Goal: Task Accomplishment & Management: Use online tool/utility

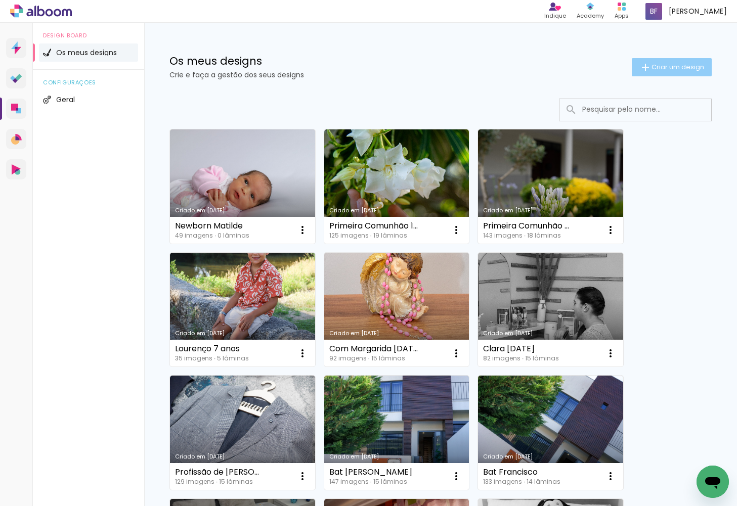
click at [675, 68] on span "Criar um design" at bounding box center [678, 67] width 53 height 7
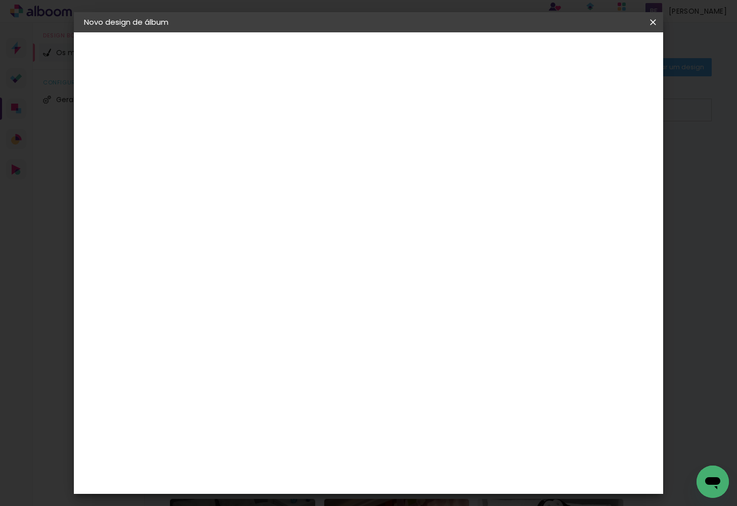
click at [249, 134] on input at bounding box center [249, 136] width 0 height 16
type input "Primeira Comunhão [PERSON_NAME]"
type paper-input "Primeira Comunhão [PERSON_NAME]"
click at [0, 0] on slot "Avançar" at bounding box center [0, 0] width 0 height 0
click at [0, 0] on slot "Tamanho Livre" at bounding box center [0, 0] width 0 height 0
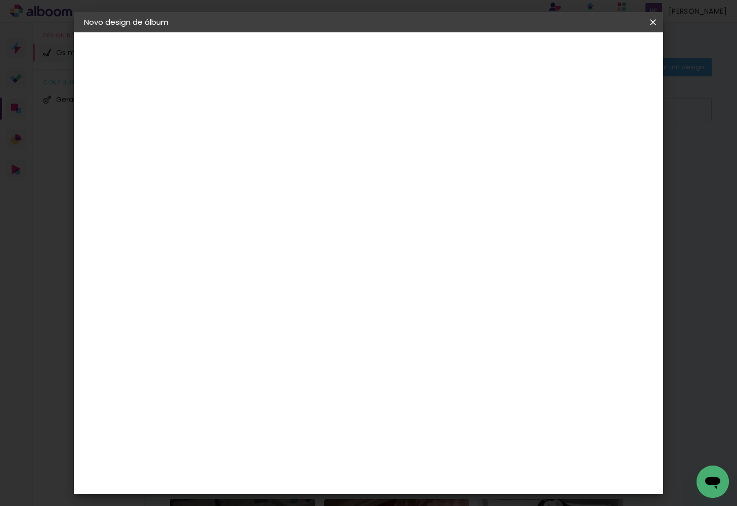
click at [0, 0] on slot "Avançar" at bounding box center [0, 0] width 0 height 0
drag, startPoint x: 439, startPoint y: 392, endPoint x: 419, endPoint y: 392, distance: 20.2
click at [419, 392] on input "60" at bounding box center [428, 391] width 26 height 15
type input "50"
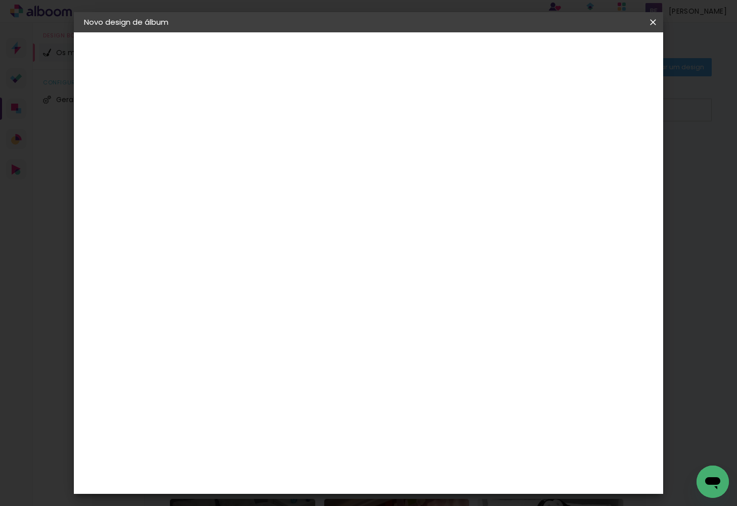
type paper-input "50"
click at [229, 287] on input "30" at bounding box center [217, 289] width 26 height 15
click at [210, 288] on input "30" at bounding box center [217, 289] width 26 height 15
type input "25"
type paper-input "25"
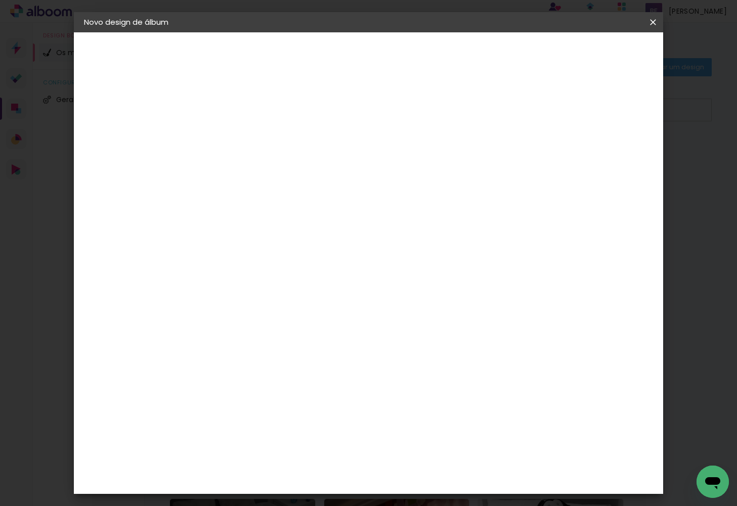
click at [598, 55] on span "Iniciar design" at bounding box center [574, 53] width 46 height 7
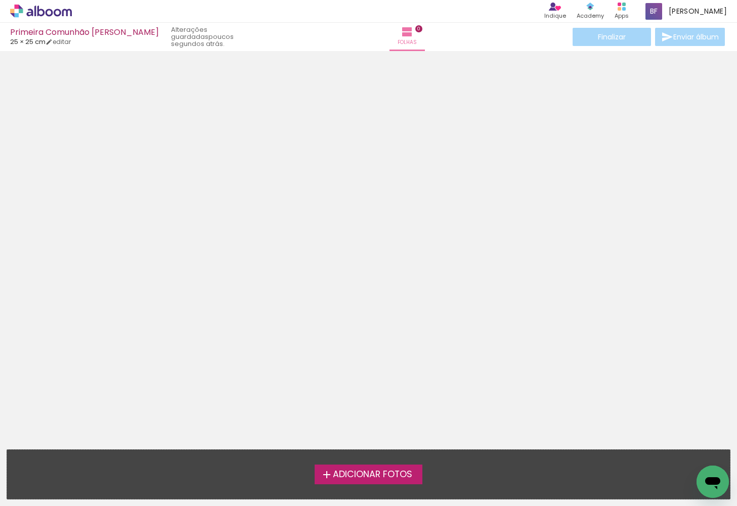
click at [390, 475] on span "Adicionar Fotos" at bounding box center [372, 475] width 79 height 9
click at [0, 0] on input "file" at bounding box center [0, 0] width 0 height 0
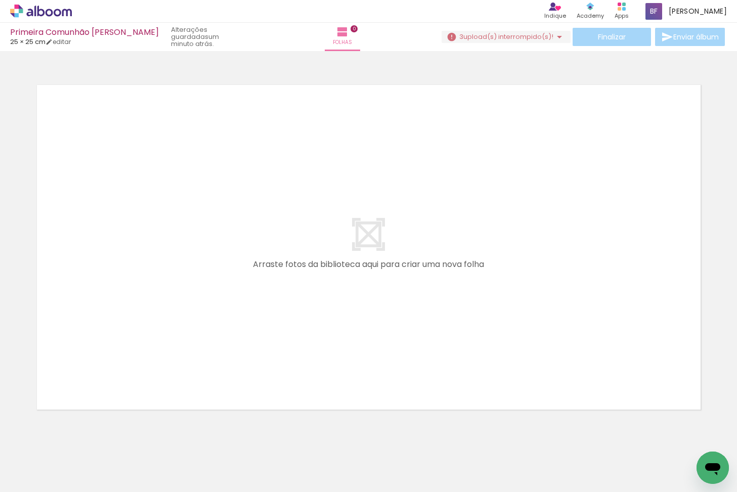
click at [491, 37] on span "upload(s) interrompido(s)!" at bounding box center [508, 37] width 90 height 10
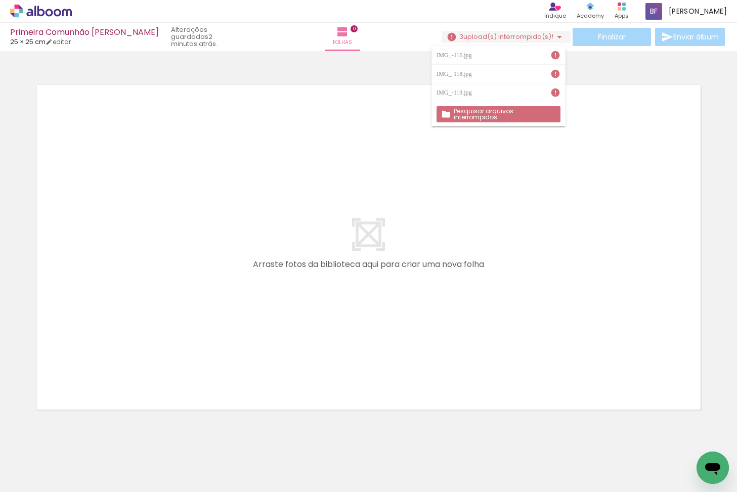
click at [0, 0] on slot "Pesquisar arquivos interrompidos" at bounding box center [0, 0] width 0 height 0
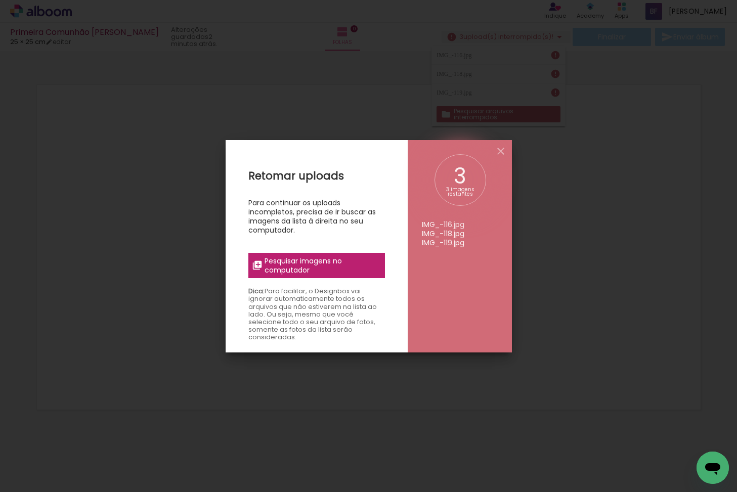
click at [312, 263] on span "Pesquisar imagens no computador" at bounding box center [322, 266] width 114 height 18
click at [0, 0] on input "file" at bounding box center [0, 0] width 0 height 0
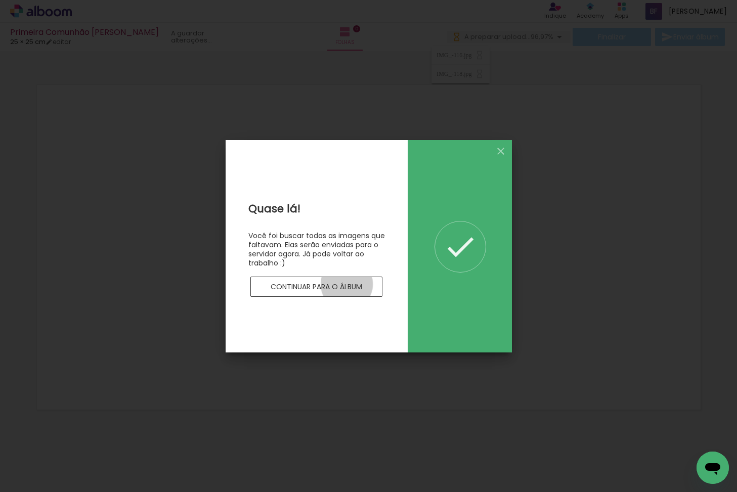
click at [0, 0] on slot "Continuar para o álbum" at bounding box center [0, 0] width 0 height 0
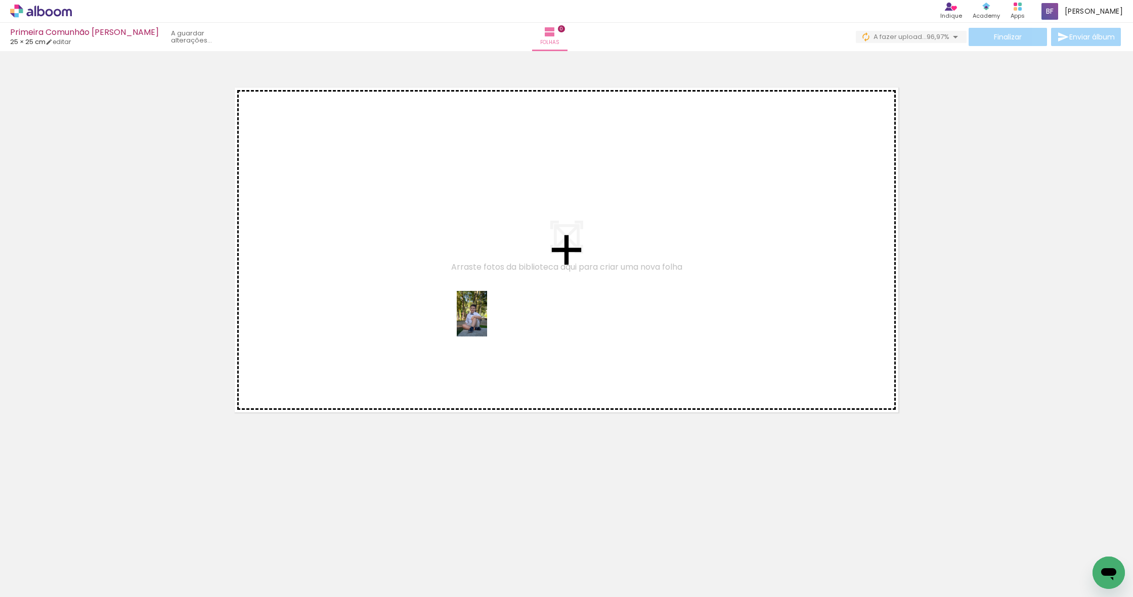
drag, startPoint x: 560, startPoint y: 573, endPoint x: 487, endPoint y: 321, distance: 262.1
click at [487, 321] on quentale-workspace at bounding box center [566, 298] width 1133 height 597
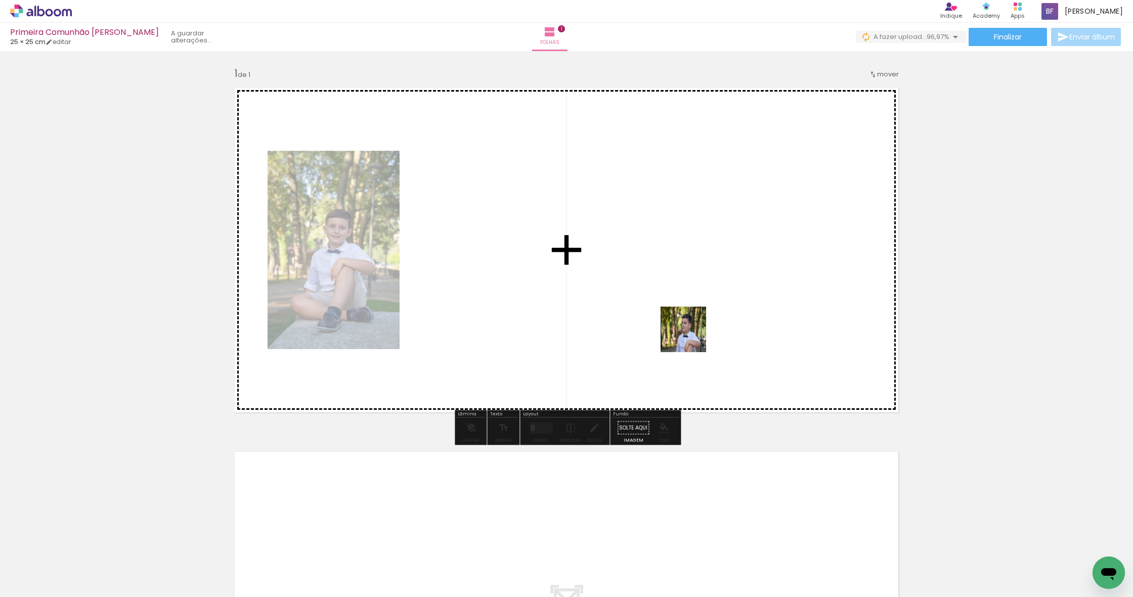
drag, startPoint x: 657, startPoint y: 445, endPoint x: 697, endPoint y: 320, distance: 130.7
click at [697, 320] on quentale-workspace at bounding box center [566, 298] width 1133 height 597
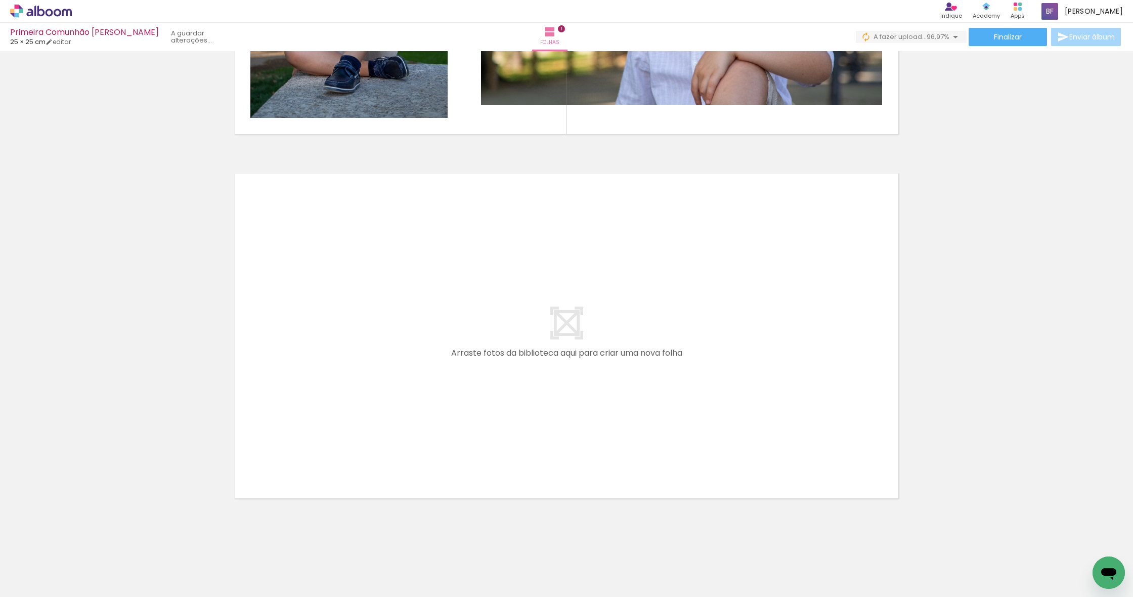
scroll to position [0, 1]
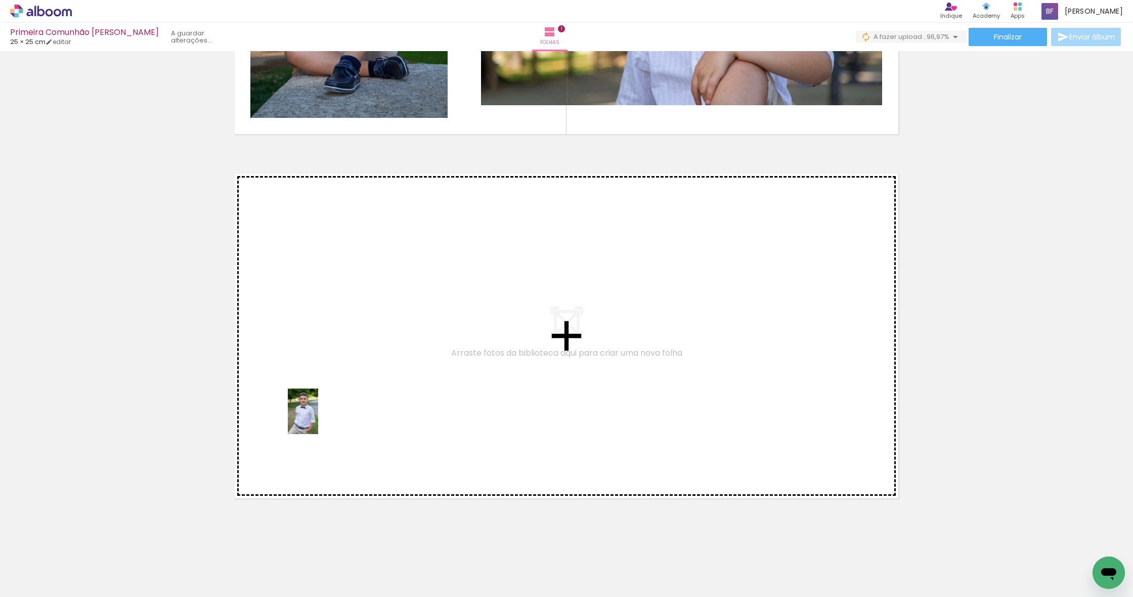
drag, startPoint x: 107, startPoint y: 571, endPoint x: 319, endPoint y: 418, distance: 261.4
click at [319, 418] on quentale-workspace at bounding box center [566, 298] width 1133 height 597
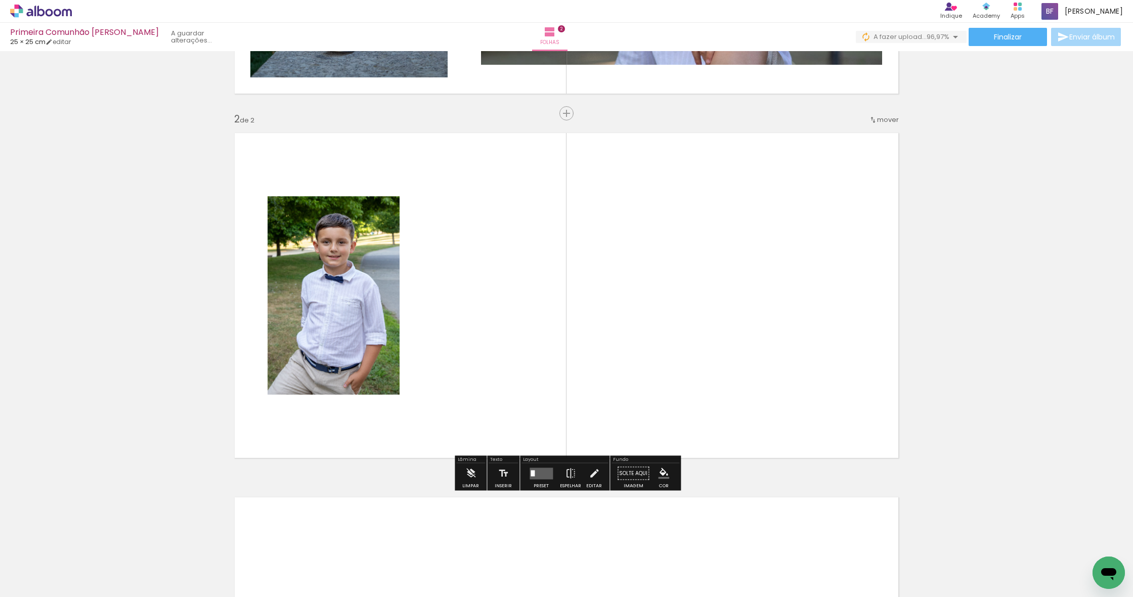
scroll to position [322, 0]
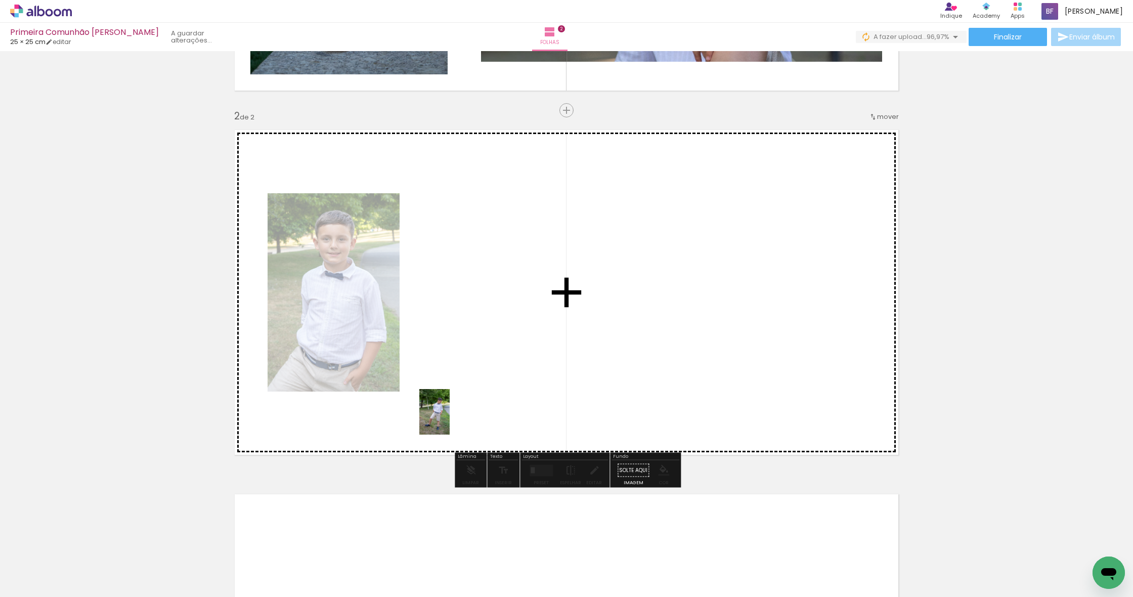
drag, startPoint x: 329, startPoint y: 487, endPoint x: 505, endPoint y: 380, distance: 206.3
click at [505, 380] on quentale-workspace at bounding box center [566, 298] width 1133 height 597
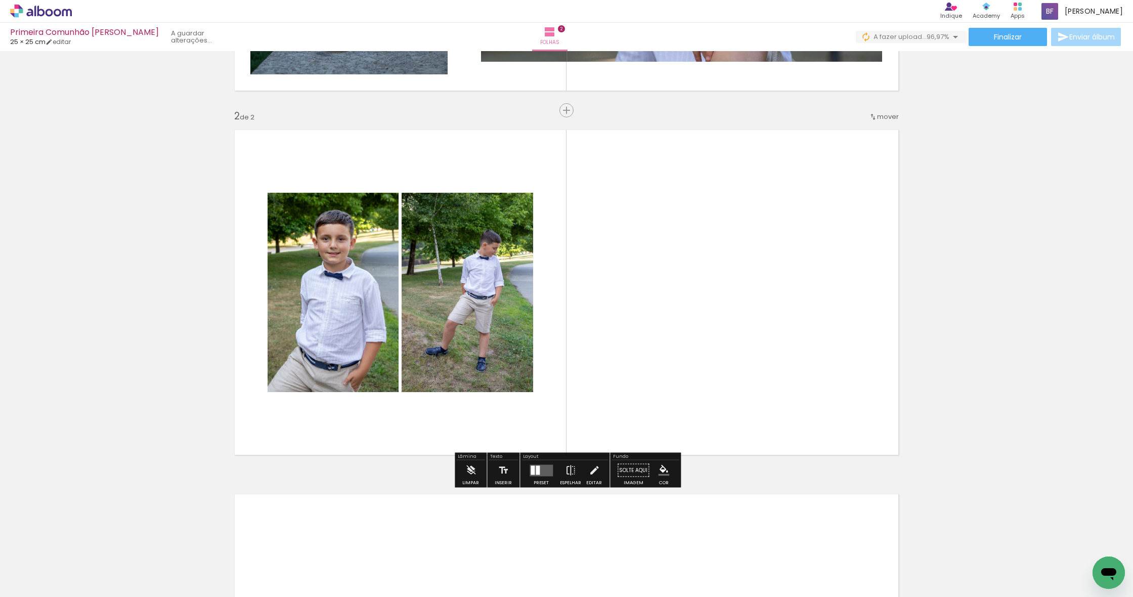
scroll to position [0, 0]
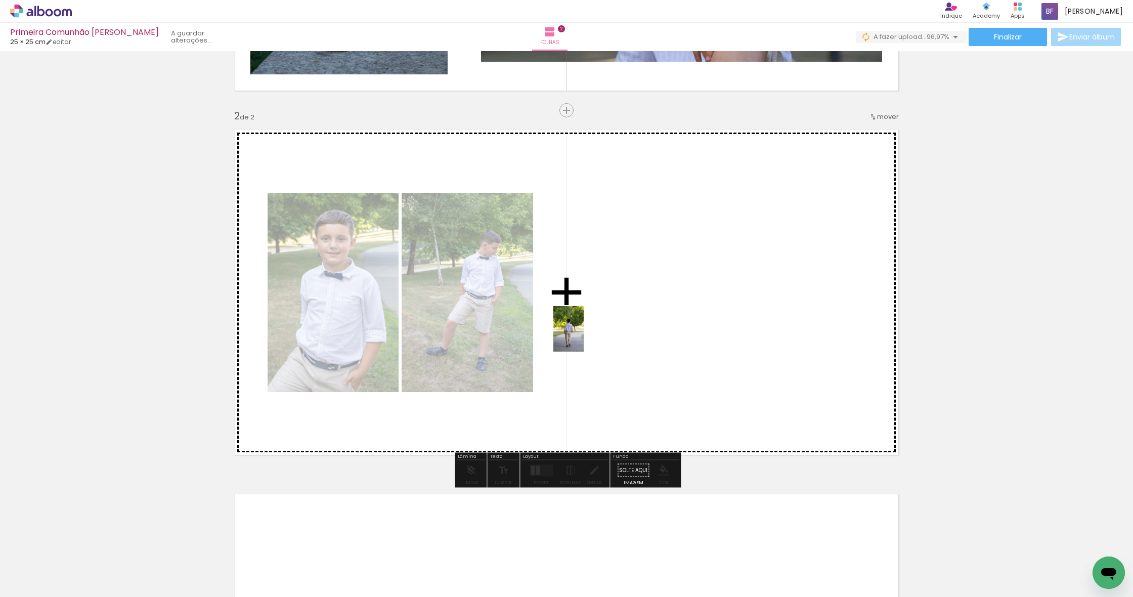
drag, startPoint x: 225, startPoint y: 565, endPoint x: 584, endPoint y: 337, distance: 425.3
click at [584, 337] on quentale-workspace at bounding box center [566, 298] width 1133 height 597
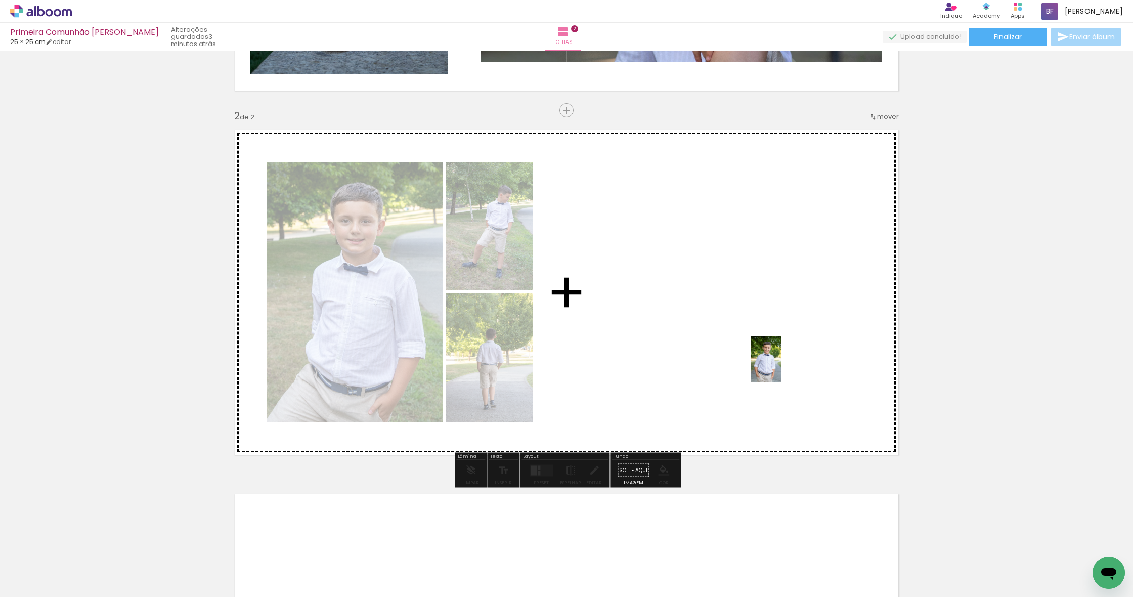
drag, startPoint x: 328, startPoint y: 564, endPoint x: 781, endPoint y: 367, distance: 493.7
click at [737, 367] on quentale-workspace at bounding box center [566, 298] width 1133 height 597
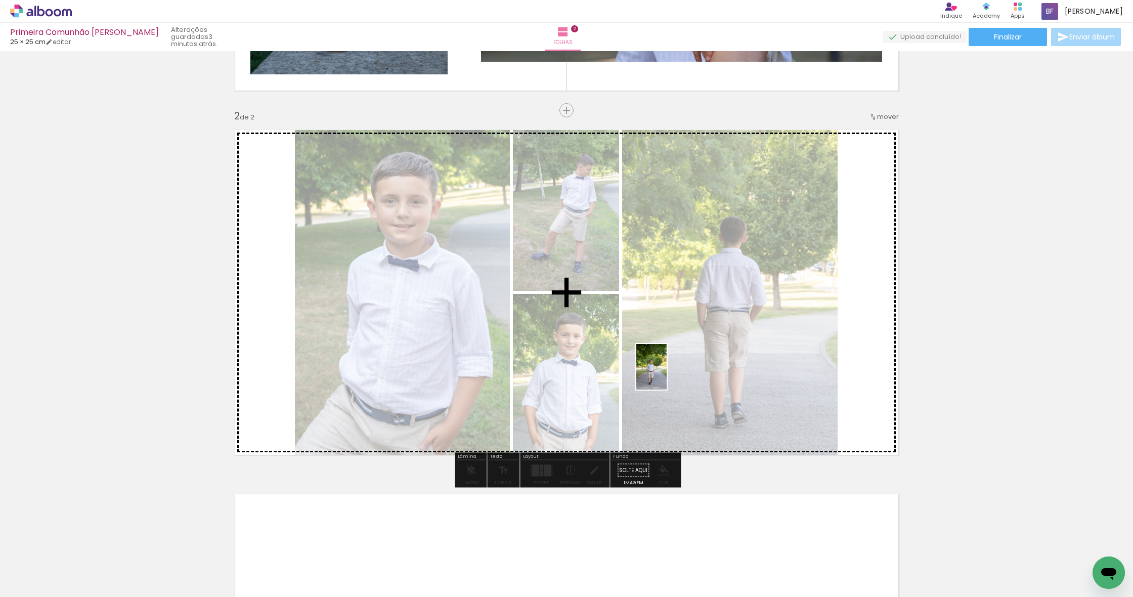
drag, startPoint x: 278, startPoint y: 563, endPoint x: 667, endPoint y: 374, distance: 431.7
click at [667, 374] on quentale-workspace at bounding box center [566, 298] width 1133 height 597
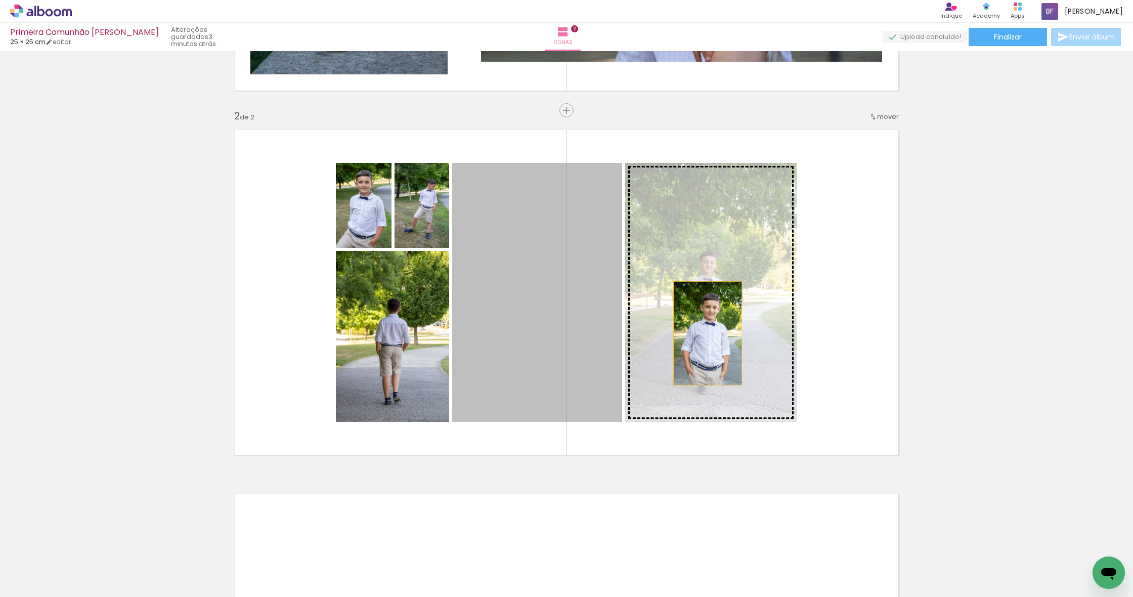
drag, startPoint x: 532, startPoint y: 341, endPoint x: 710, endPoint y: 334, distance: 178.2
click at [0, 0] on slot at bounding box center [0, 0] width 0 height 0
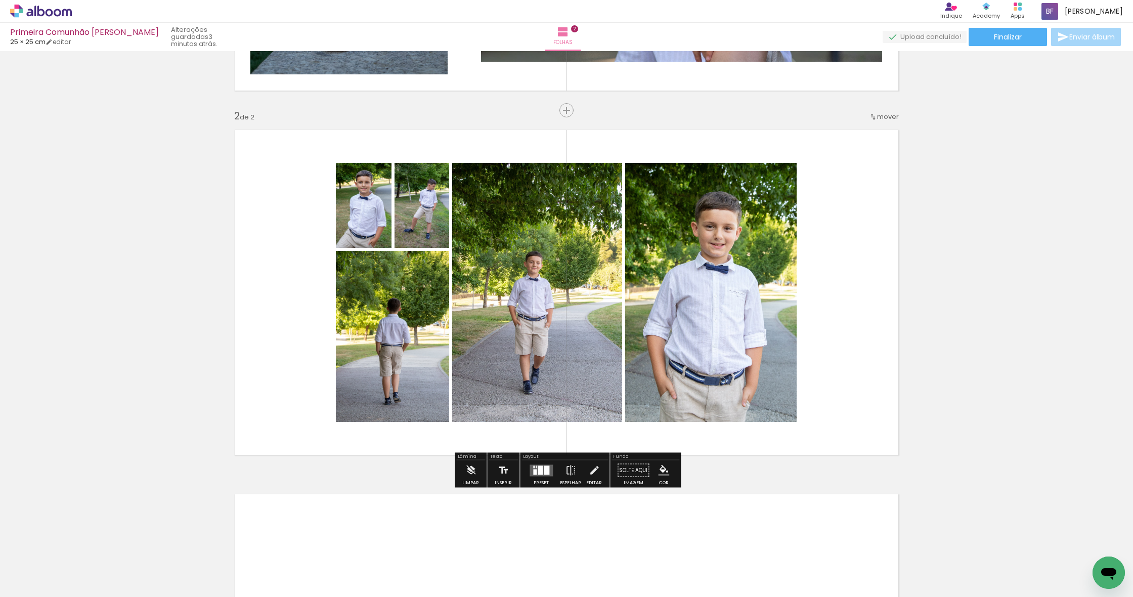
scroll to position [323, 0]
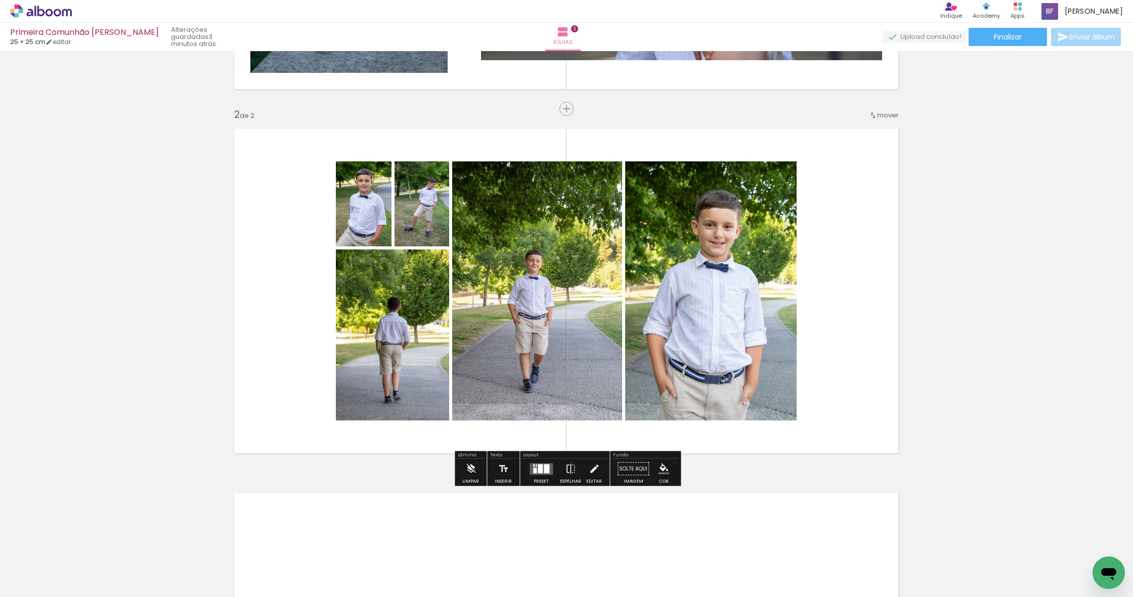
click at [540, 472] on div at bounding box center [540, 468] width 5 height 9
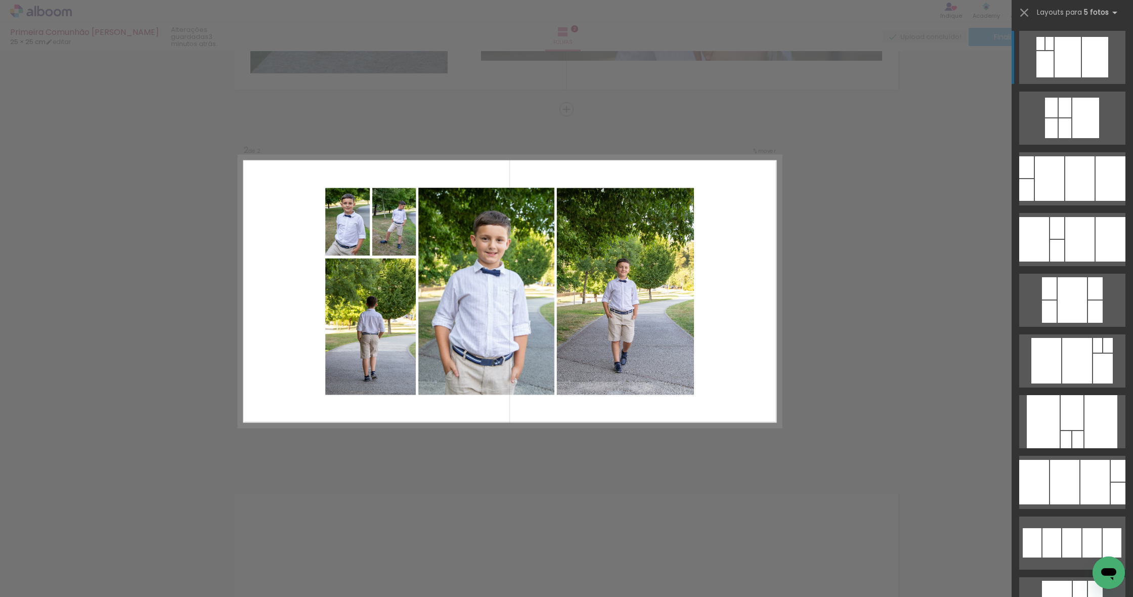
scroll to position [322, 0]
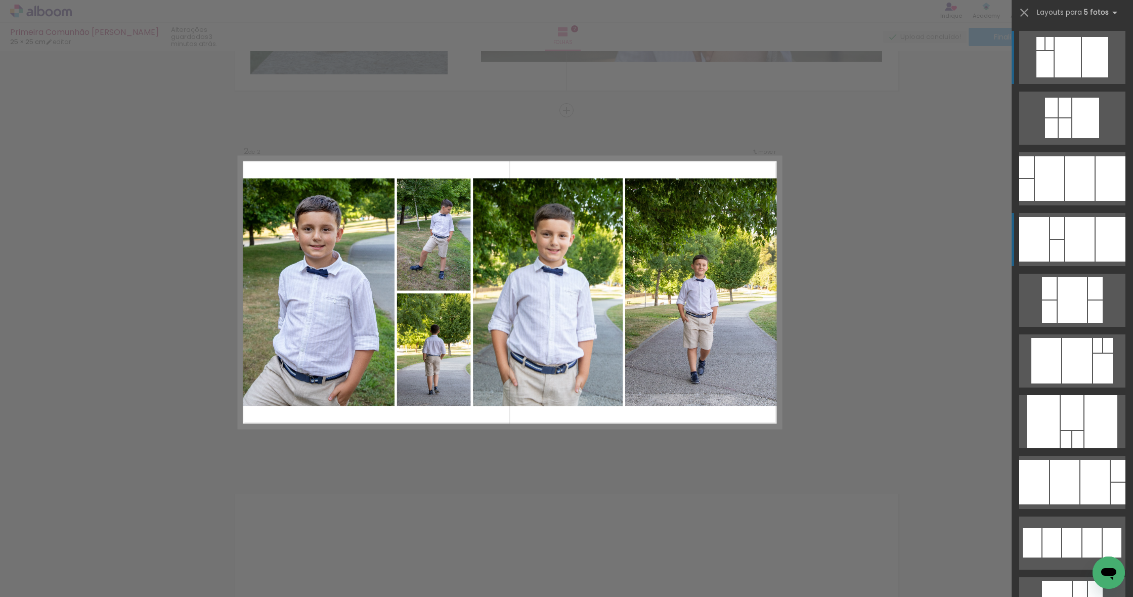
click at [737, 234] on div at bounding box center [1080, 239] width 29 height 45
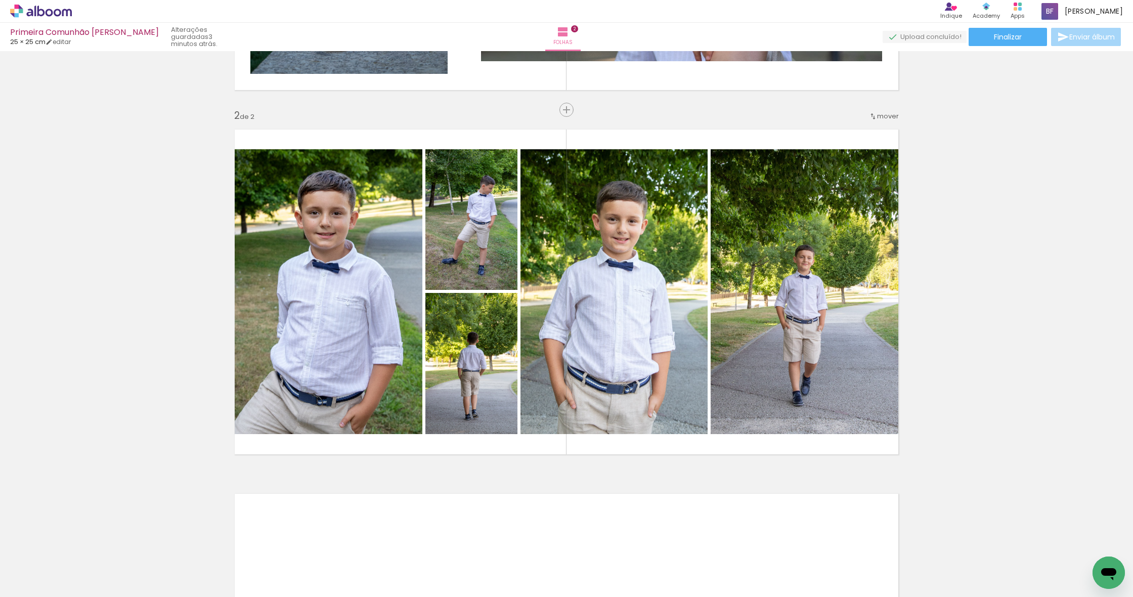
scroll to position [0, 0]
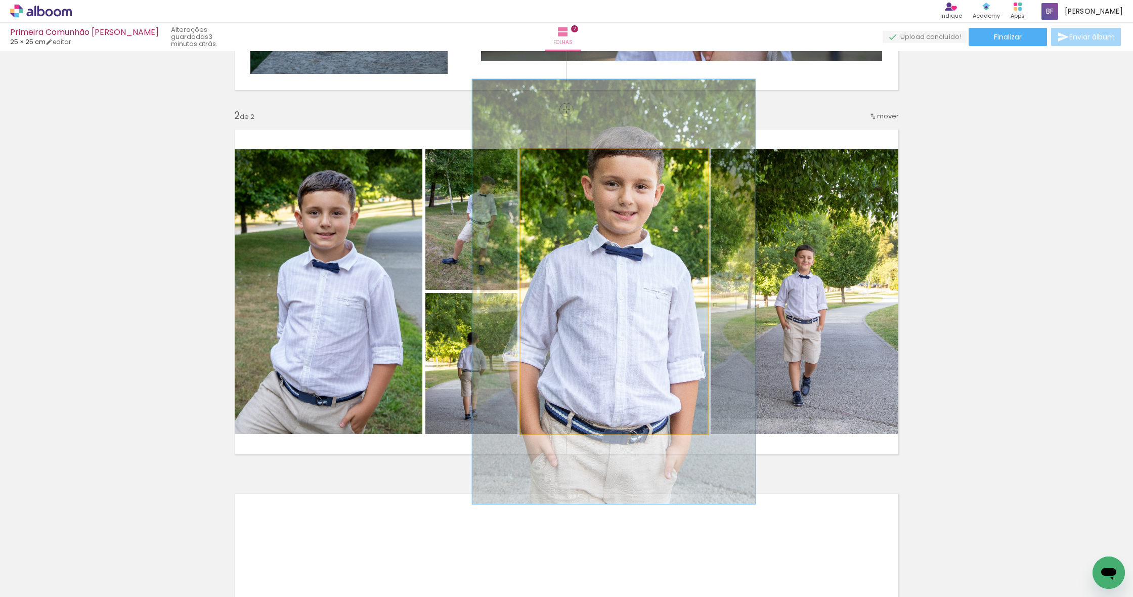
drag, startPoint x: 548, startPoint y: 160, endPoint x: 574, endPoint y: 187, distance: 36.9
type paper-slider "154"
click at [564, 158] on div at bounding box center [562, 159] width 9 height 9
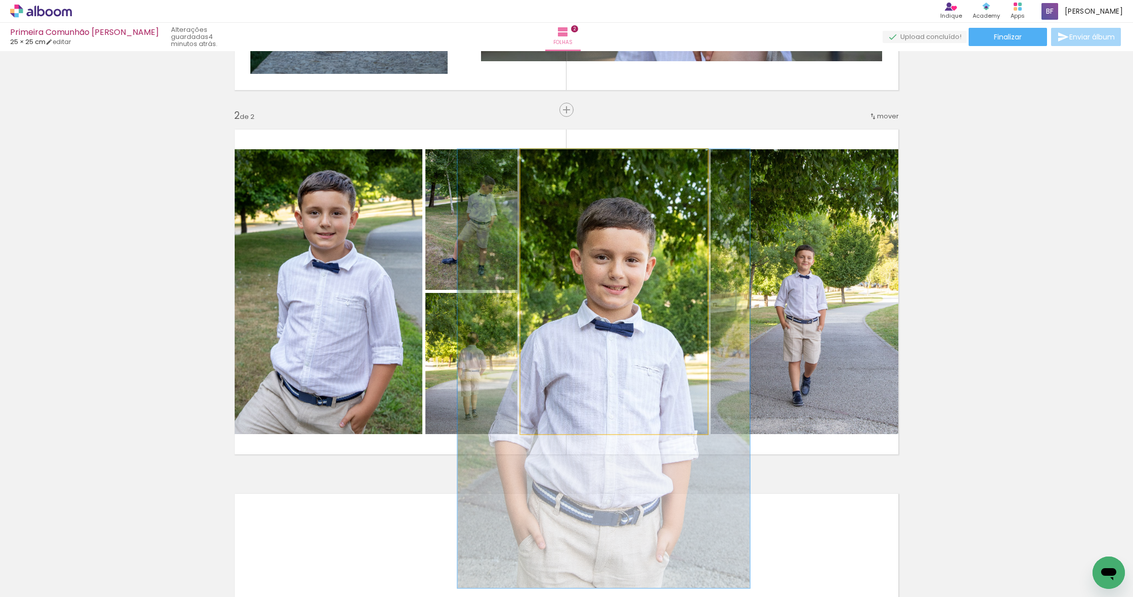
drag, startPoint x: 600, startPoint y: 240, endPoint x: 593, endPoint y: 309, distance: 69.1
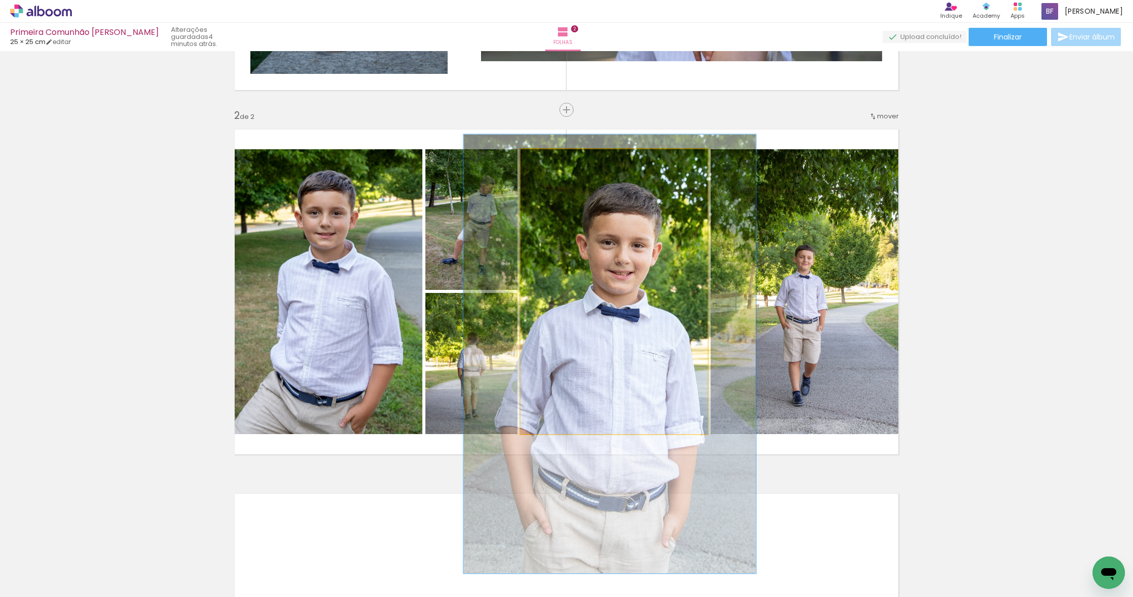
drag, startPoint x: 609, startPoint y: 305, endPoint x: 612, endPoint y: 293, distance: 12.2
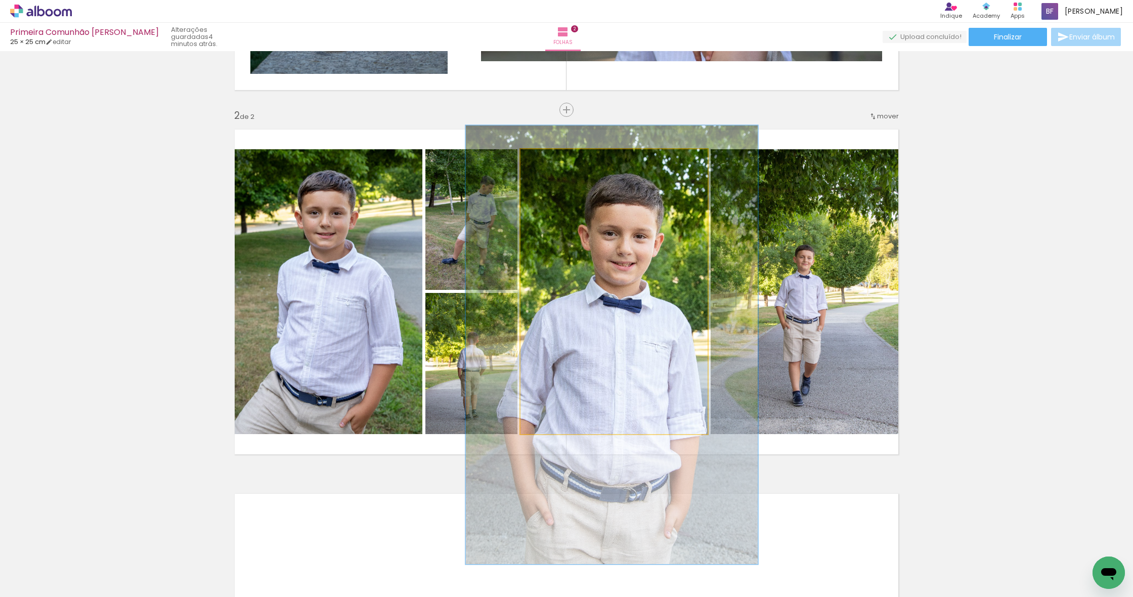
drag, startPoint x: 612, startPoint y: 293, endPoint x: 614, endPoint y: 284, distance: 8.8
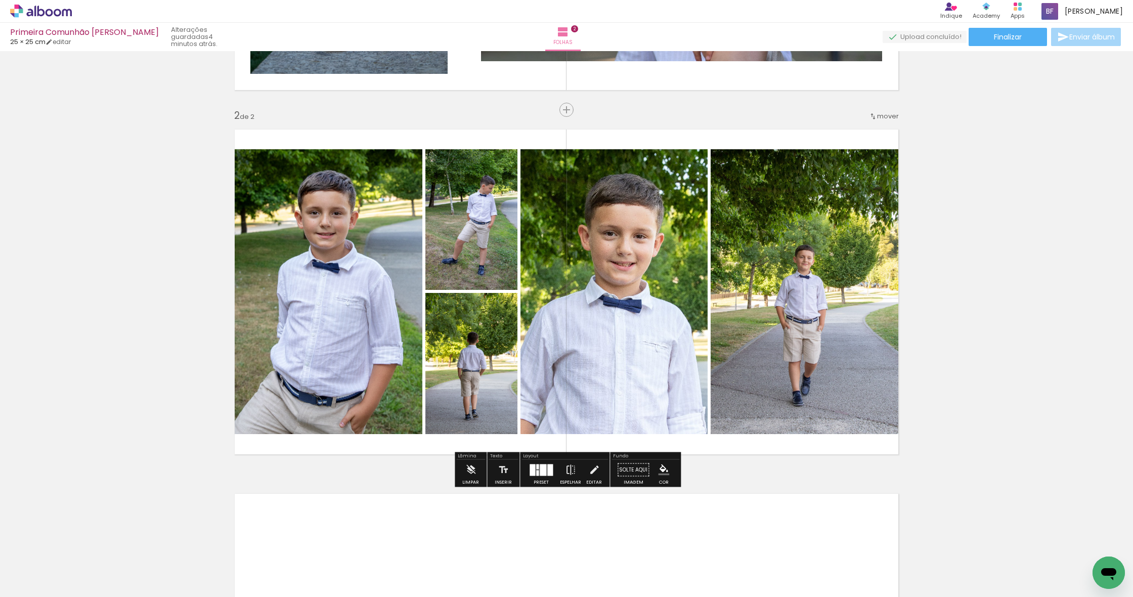
drag, startPoint x: 605, startPoint y: 160, endPoint x: 600, endPoint y: 181, distance: 20.9
click at [0, 0] on slot "P&B" at bounding box center [0, 0] width 0 height 0
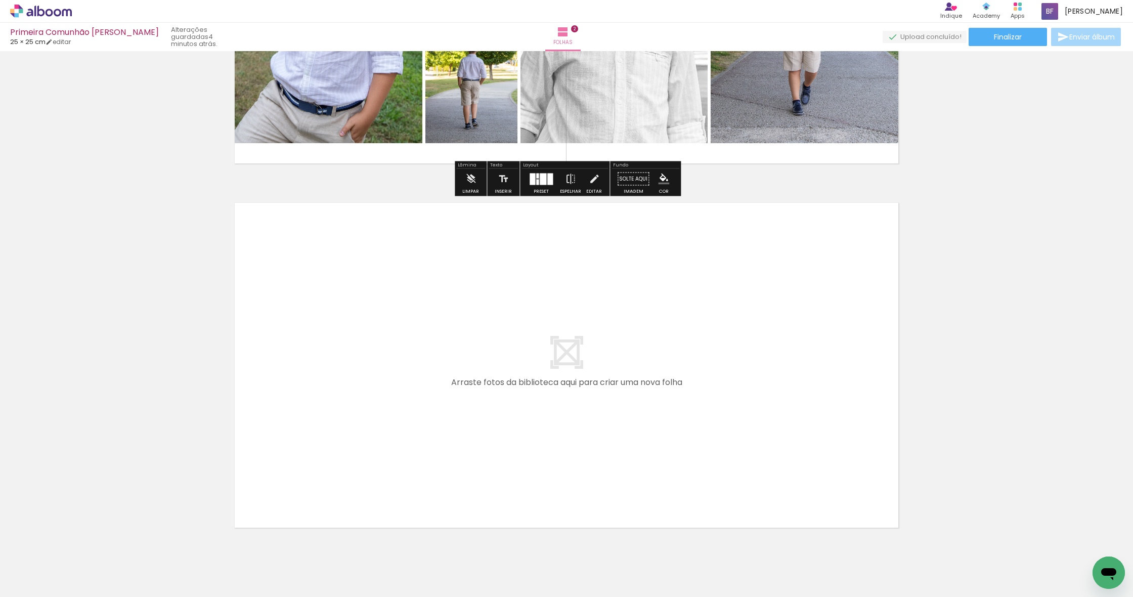
scroll to position [614, 0]
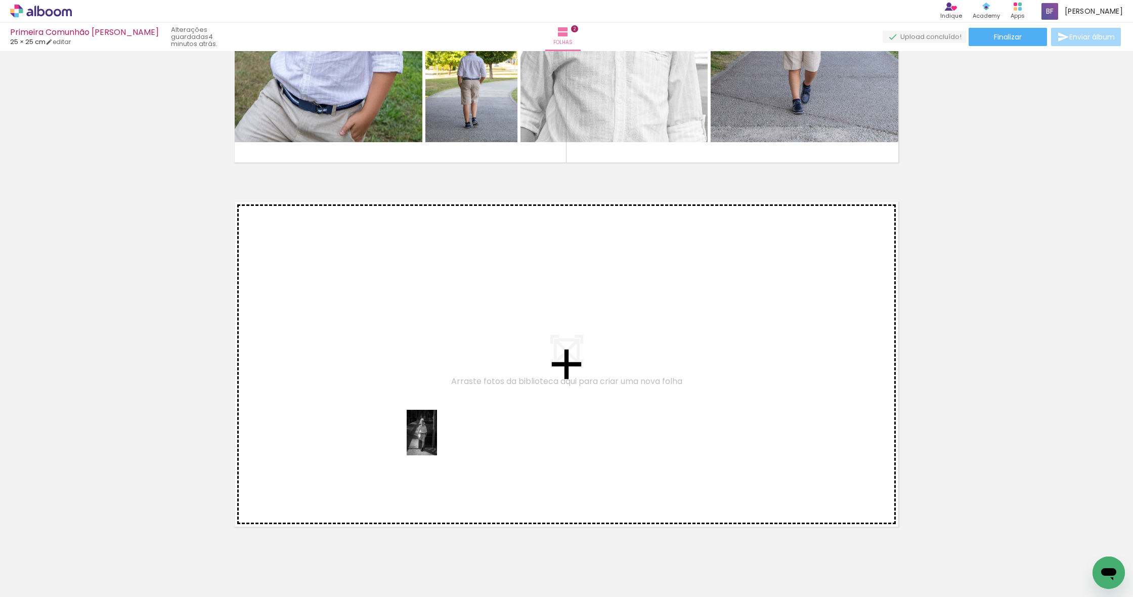
click at [437, 440] on quentale-workspace at bounding box center [566, 298] width 1133 height 597
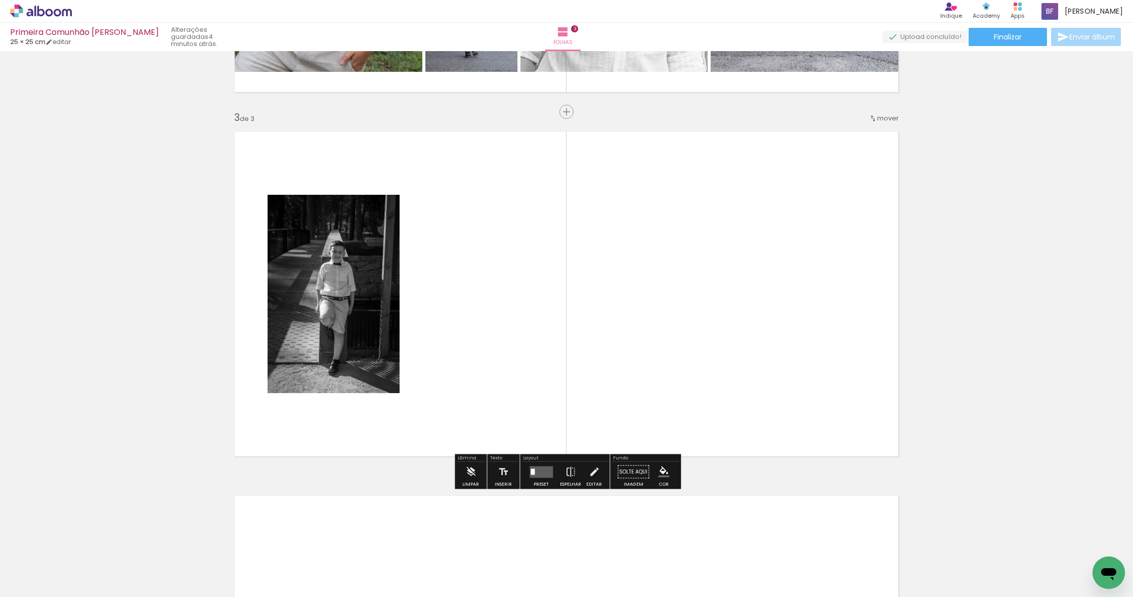
scroll to position [686, 0]
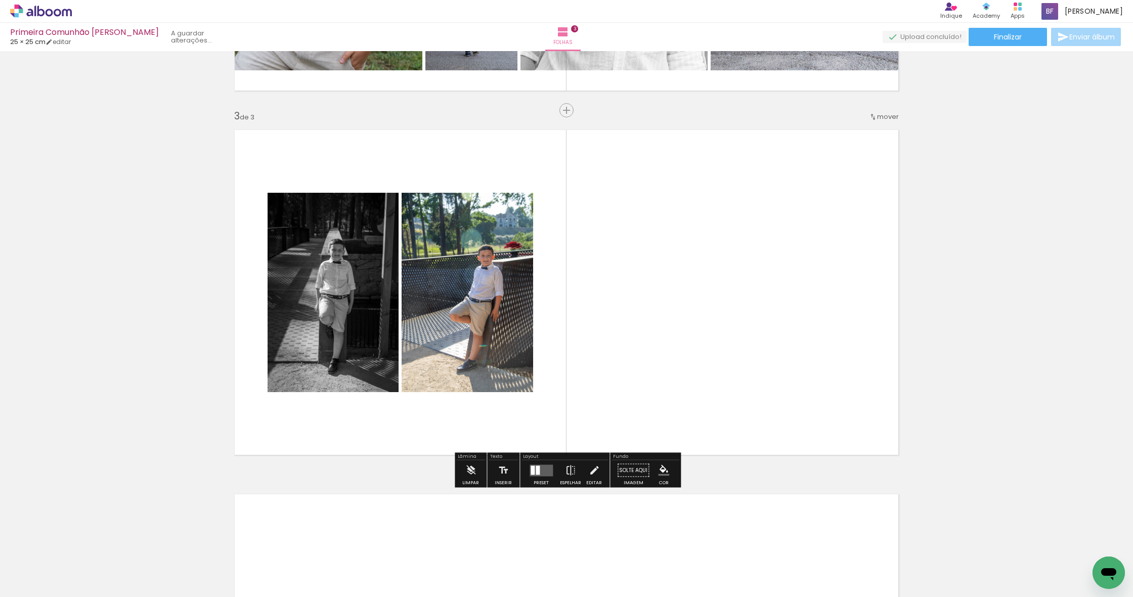
drag, startPoint x: 395, startPoint y: 563, endPoint x: 548, endPoint y: 353, distance: 260.4
click at [548, 353] on quentale-workspace at bounding box center [566, 298] width 1133 height 597
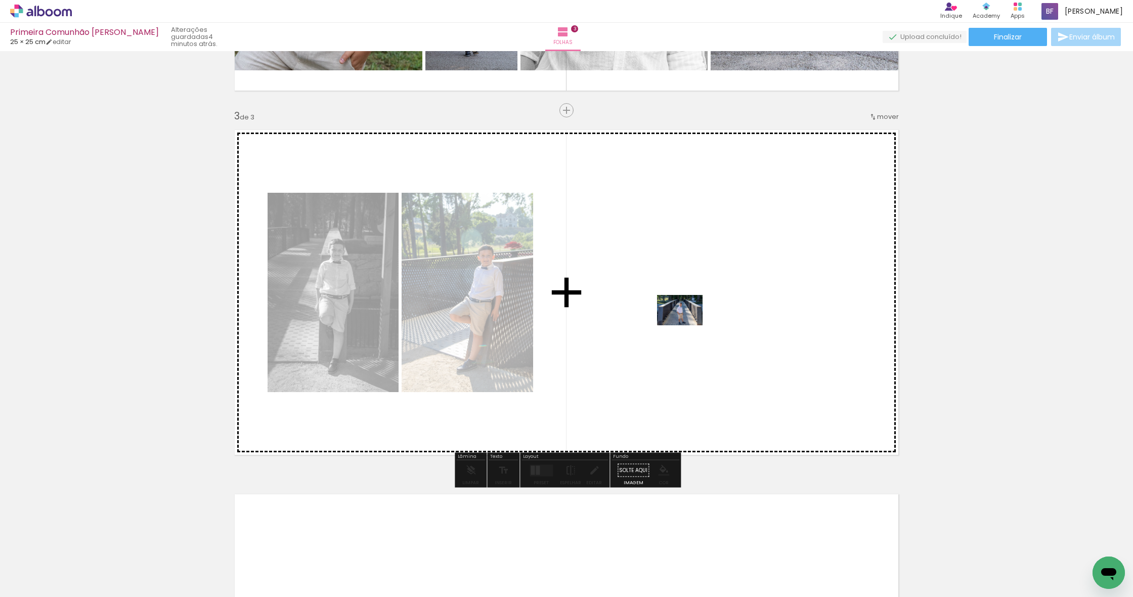
drag, startPoint x: 506, startPoint y: 570, endPoint x: 688, endPoint y: 325, distance: 304.5
click at [688, 325] on quentale-workspace at bounding box center [566, 298] width 1133 height 597
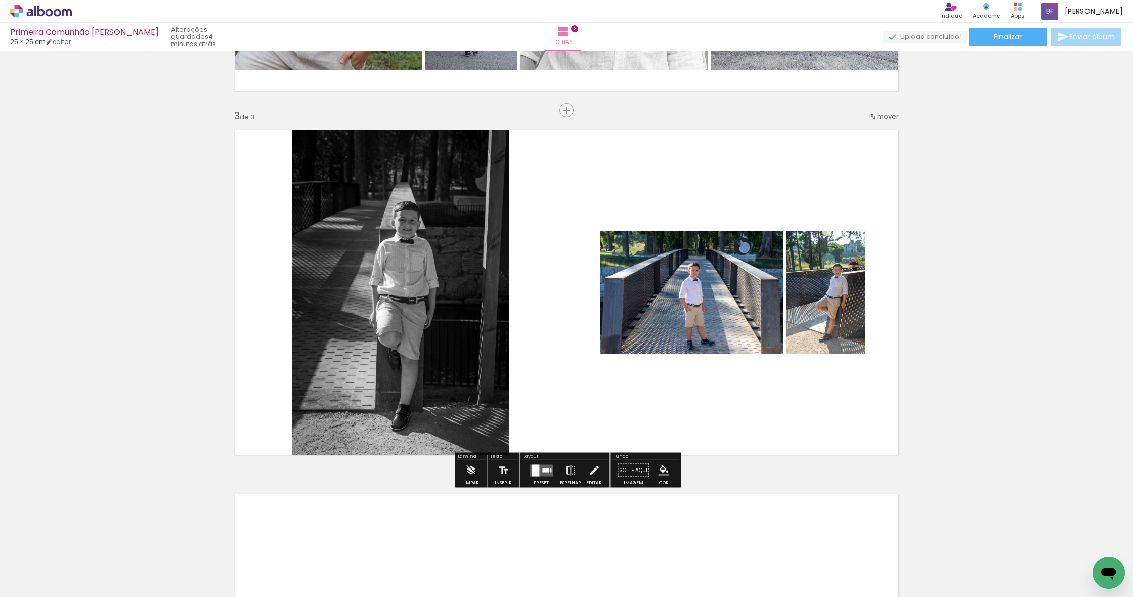
click at [541, 467] on quentale-layouter at bounding box center [541, 470] width 23 height 12
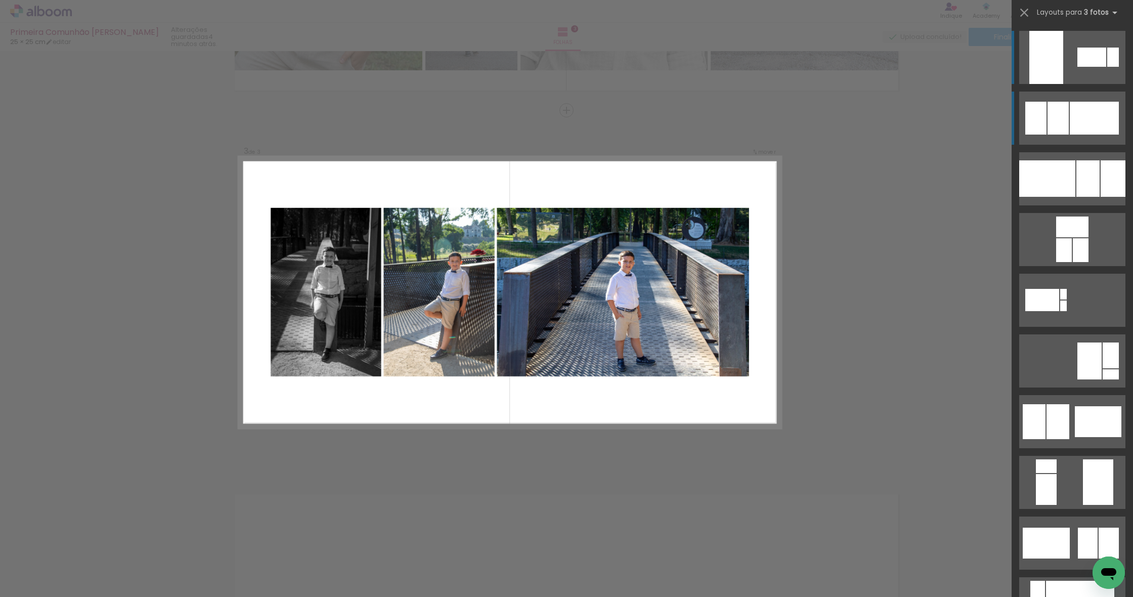
click at [737, 125] on div at bounding box center [1094, 118] width 49 height 33
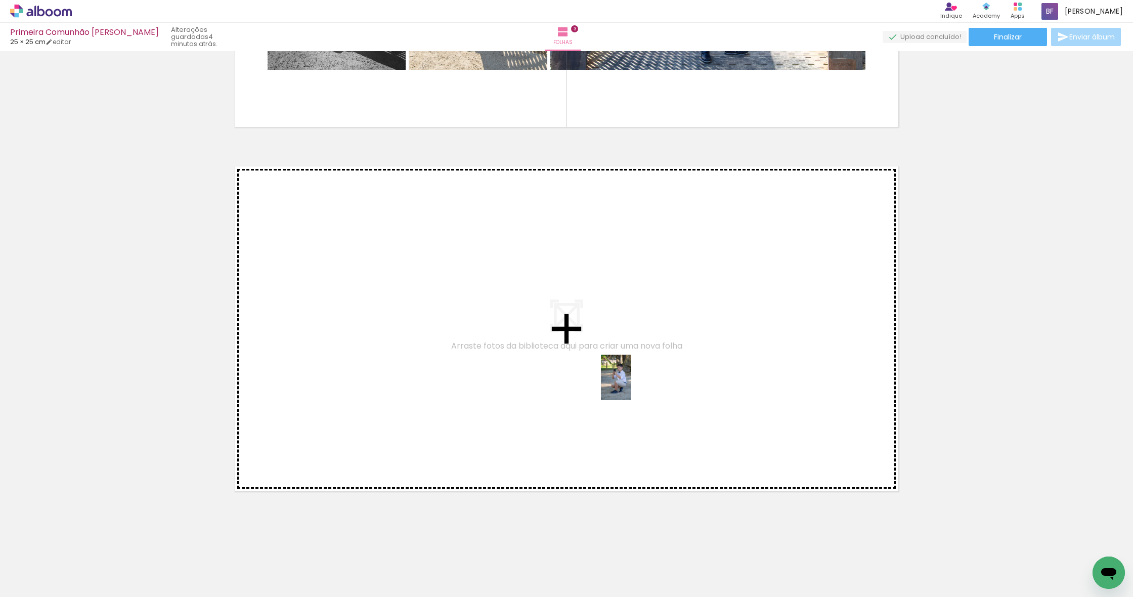
click at [632, 386] on quentale-workspace at bounding box center [566, 298] width 1133 height 597
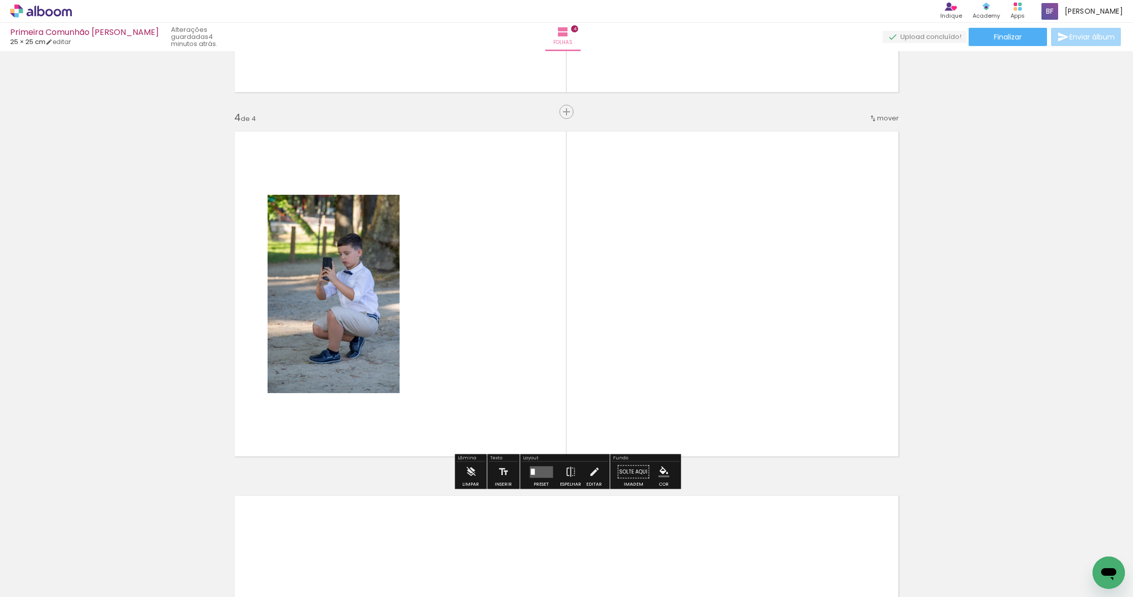
scroll to position [1050, 0]
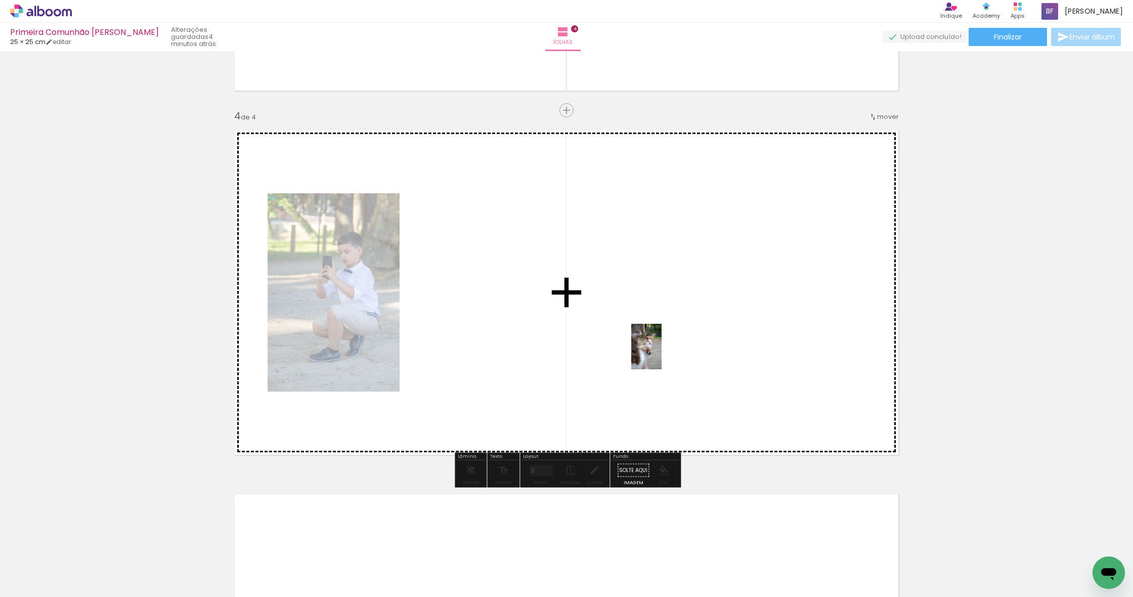
drag, startPoint x: 725, startPoint y: 564, endPoint x: 662, endPoint y: 354, distance: 218.7
click at [662, 354] on quentale-workspace at bounding box center [566, 298] width 1133 height 597
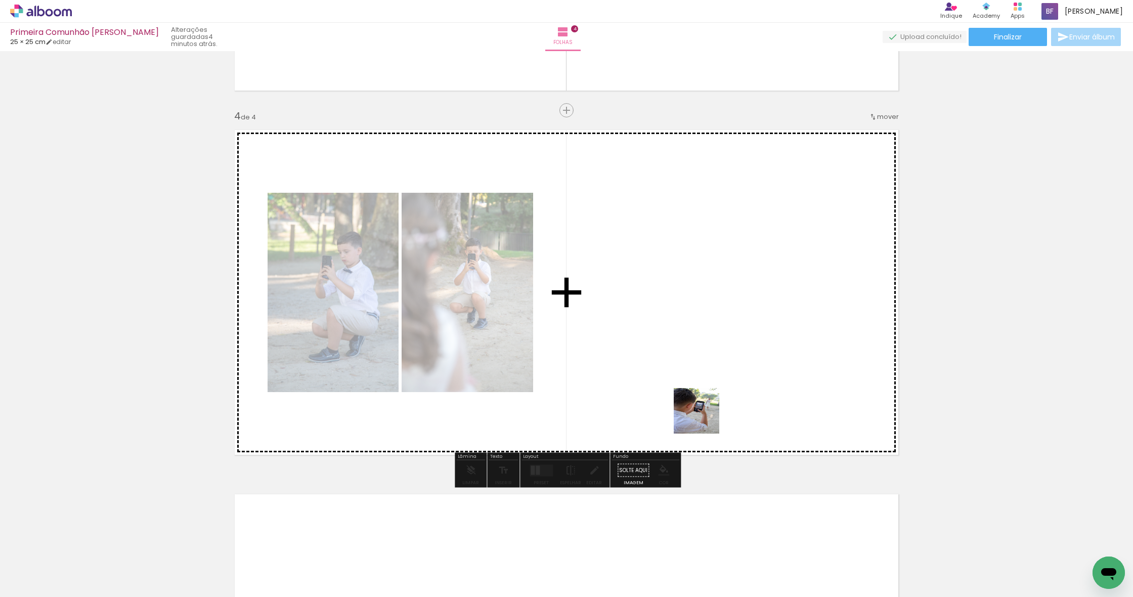
drag, startPoint x: 732, startPoint y: 461, endPoint x: 672, endPoint y: 370, distance: 109.3
click at [672, 370] on quentale-workspace at bounding box center [566, 298] width 1133 height 597
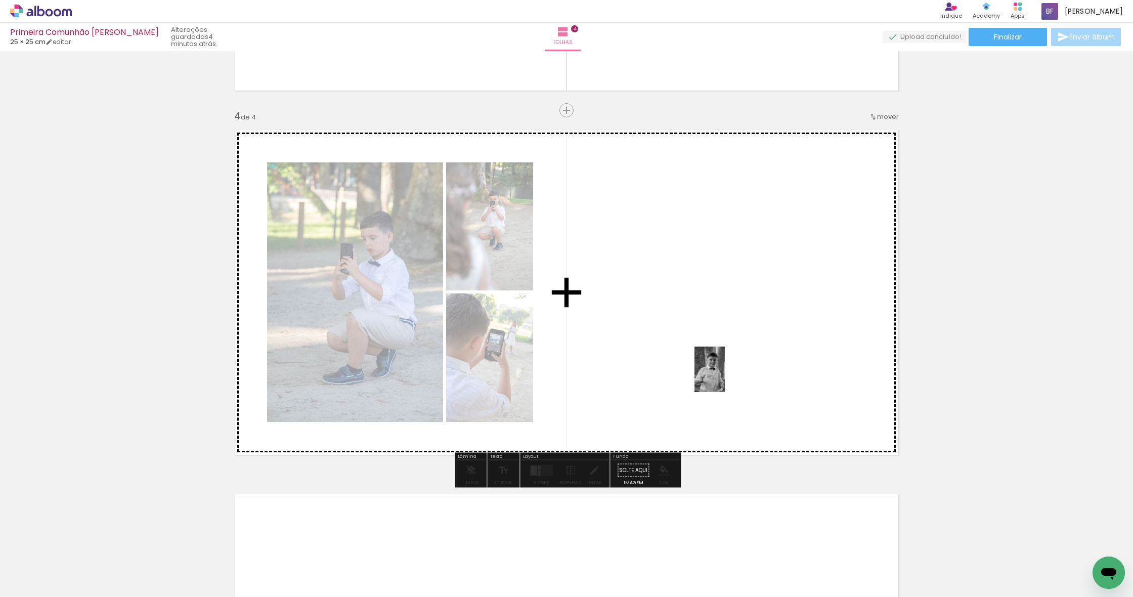
drag, startPoint x: 836, startPoint y: 562, endPoint x: 724, endPoint y: 374, distance: 218.7
click at [724, 374] on quentale-workspace at bounding box center [566, 298] width 1133 height 597
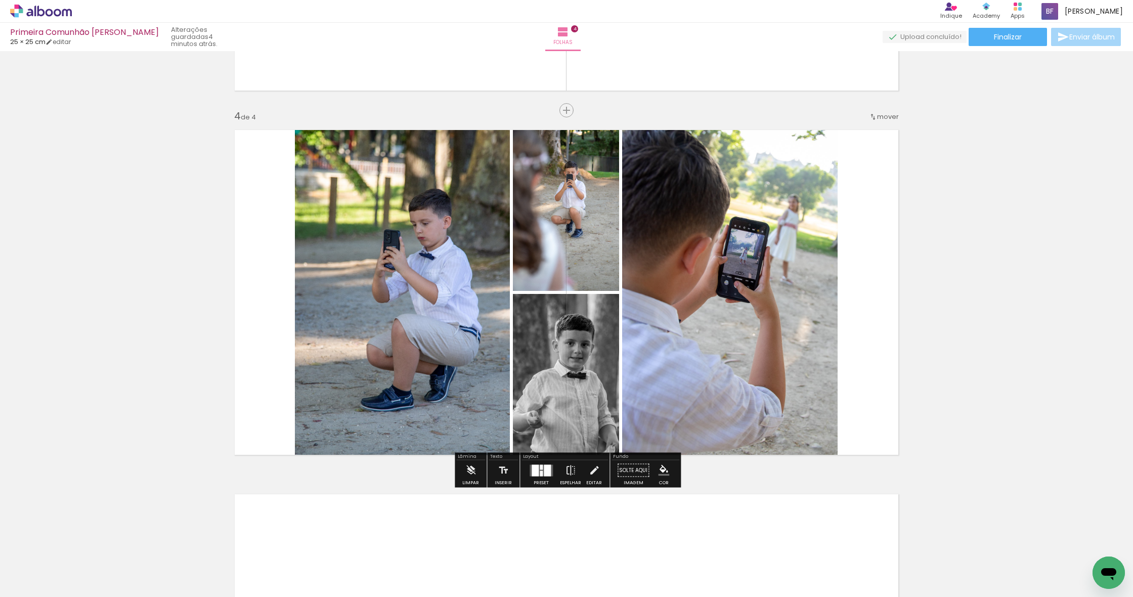
scroll to position [0, 0]
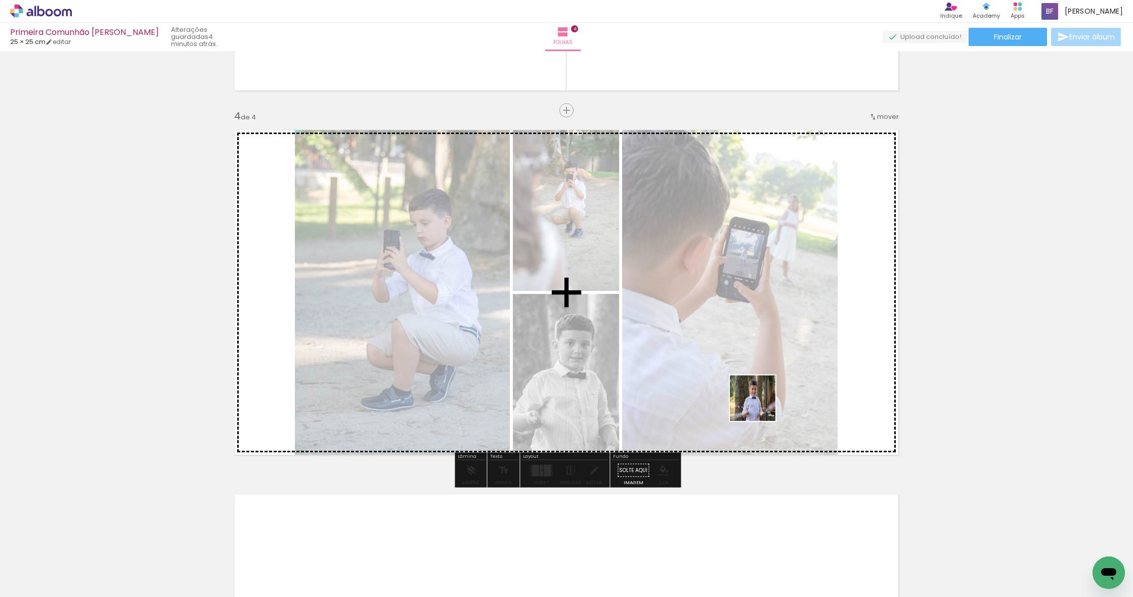
drag, startPoint x: 898, startPoint y: 569, endPoint x: 754, endPoint y: 395, distance: 225.7
click at [737, 395] on quentale-workspace at bounding box center [566, 298] width 1133 height 597
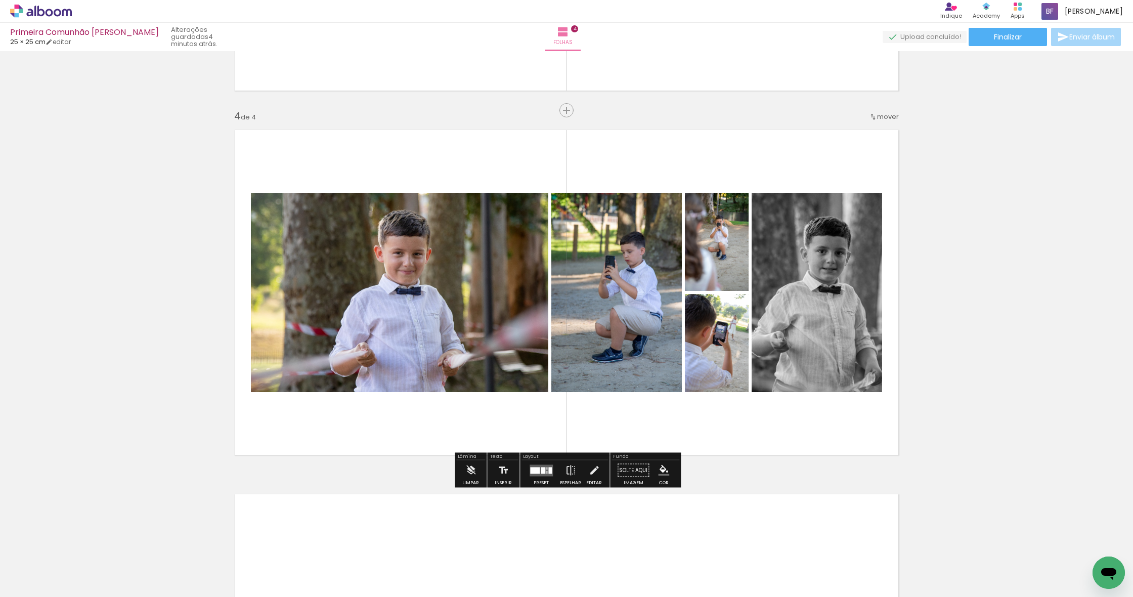
click at [534, 471] on div at bounding box center [535, 470] width 10 height 7
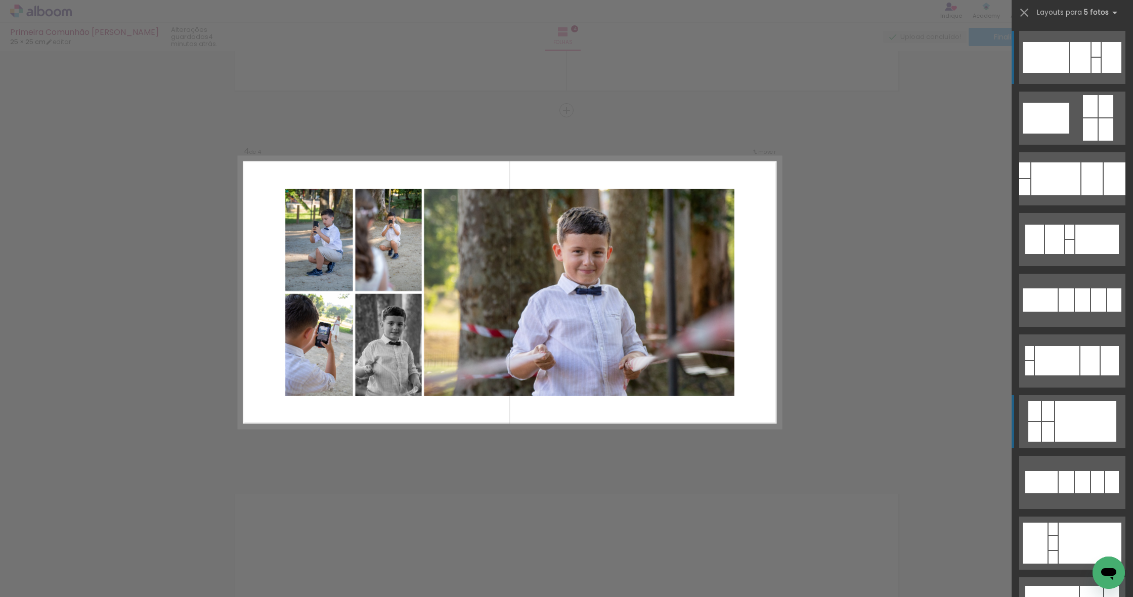
click at [737, 420] on div at bounding box center [1085, 421] width 61 height 40
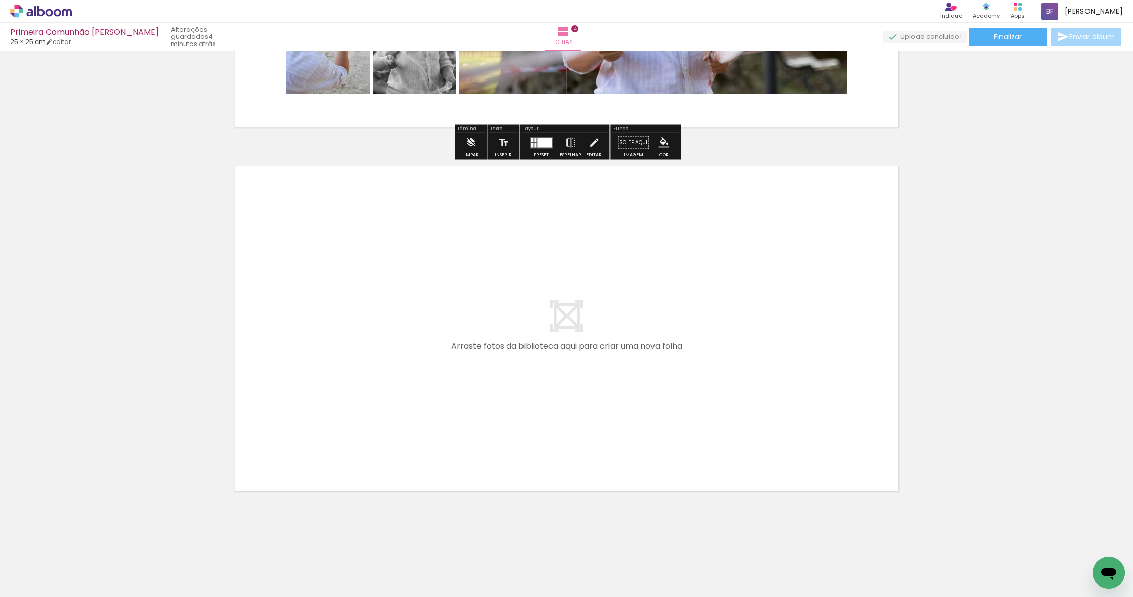
scroll to position [0, 457]
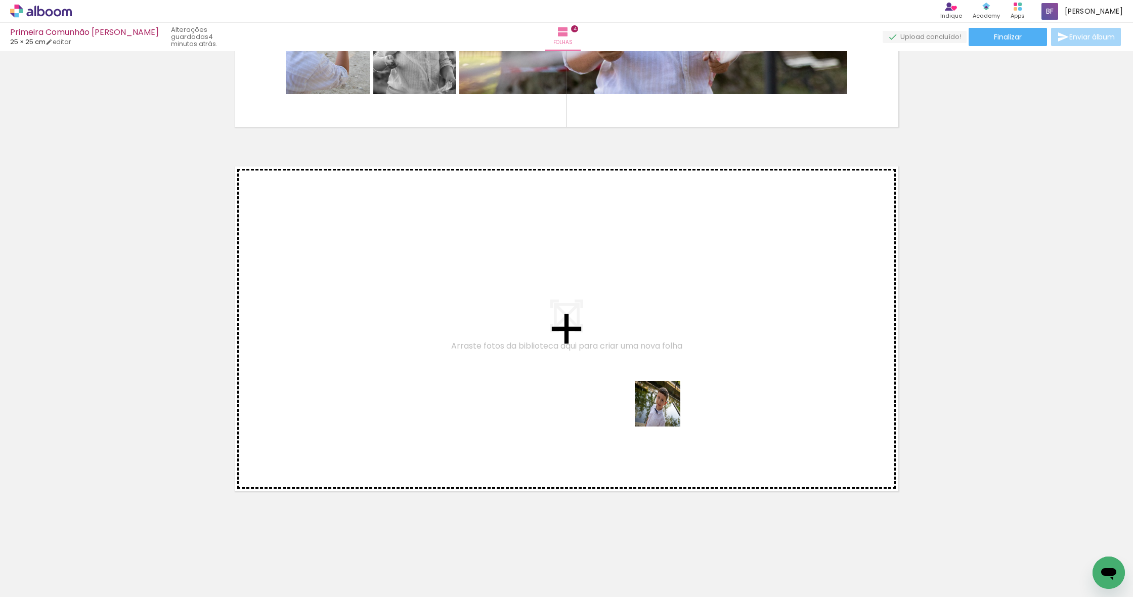
click at [717, 379] on quentale-workspace at bounding box center [566, 298] width 1133 height 597
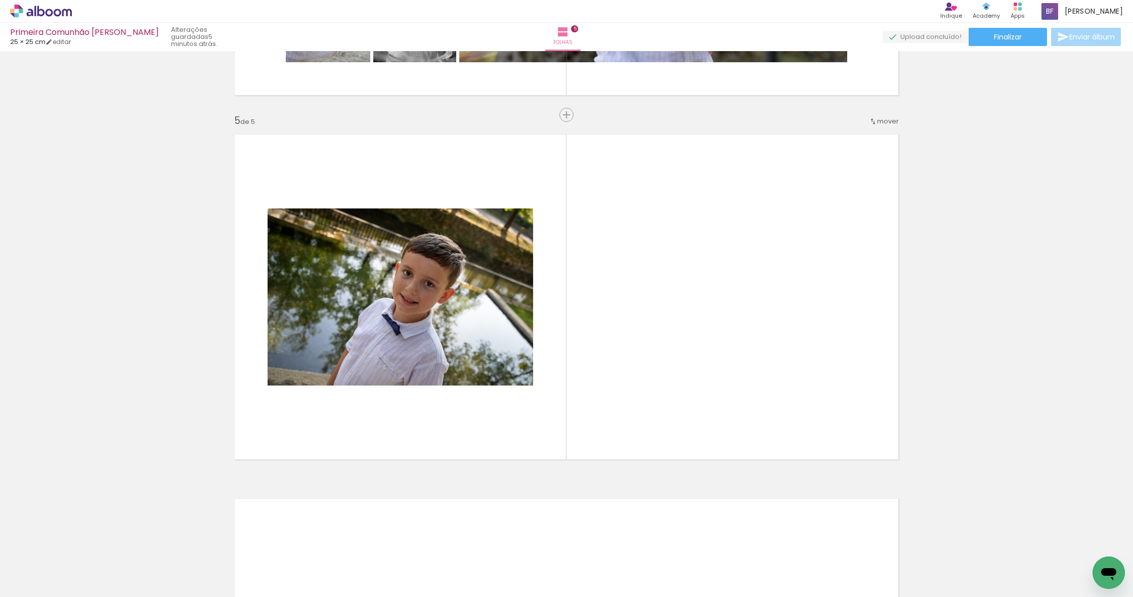
scroll to position [1415, 0]
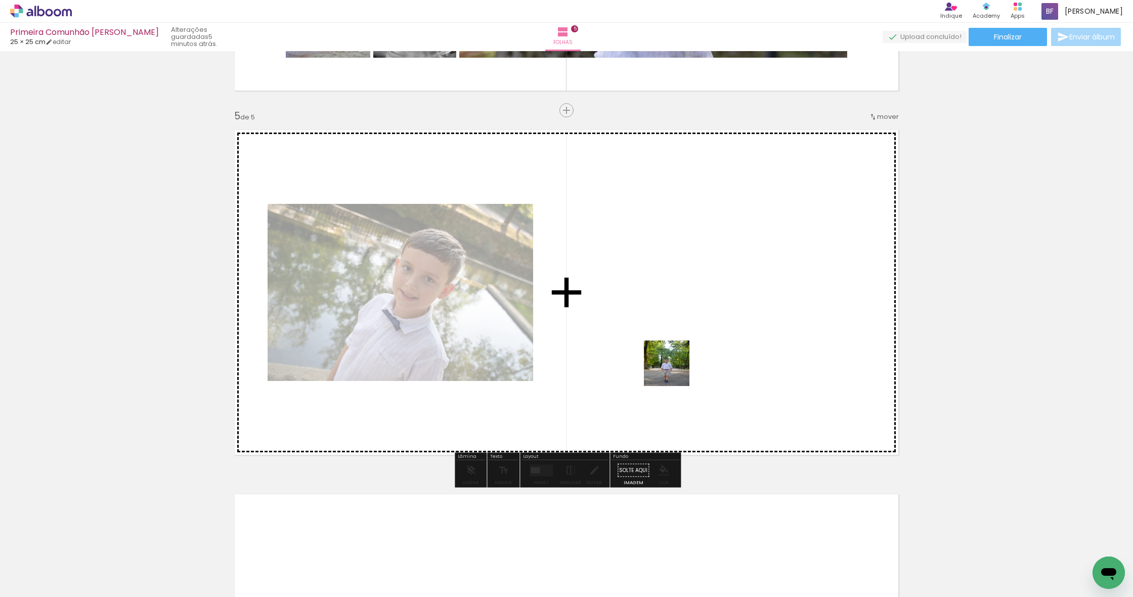
drag, startPoint x: 632, startPoint y: 451, endPoint x: 684, endPoint y: 339, distance: 123.4
click at [684, 338] on quentale-workspace at bounding box center [566, 298] width 1133 height 597
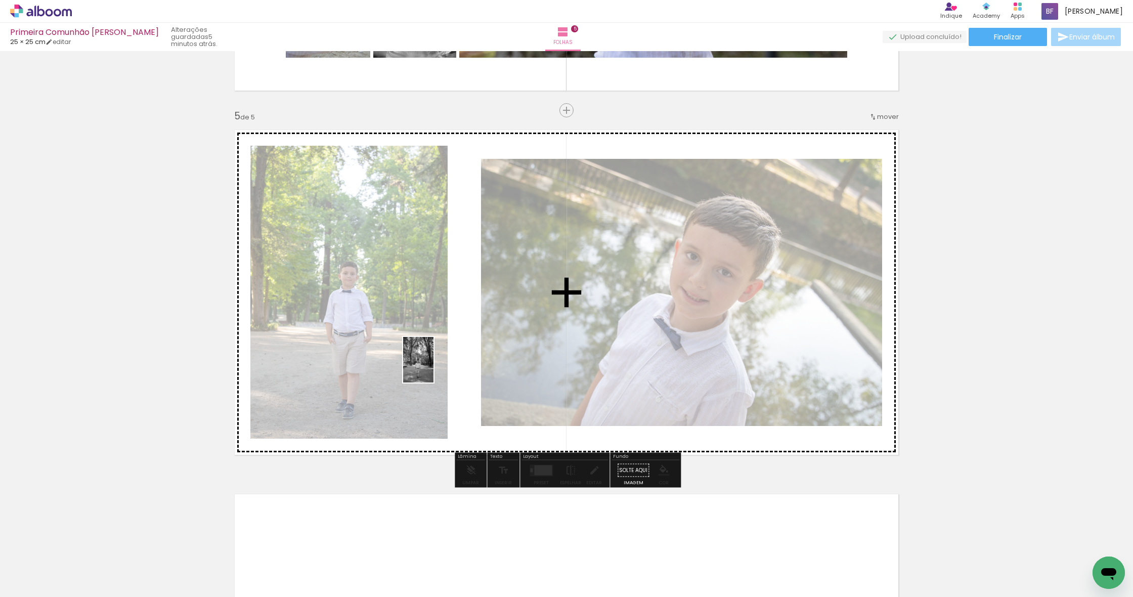
drag, startPoint x: 536, startPoint y: 482, endPoint x: 434, endPoint y: 367, distance: 153.7
click at [434, 367] on quentale-workspace at bounding box center [566, 298] width 1133 height 597
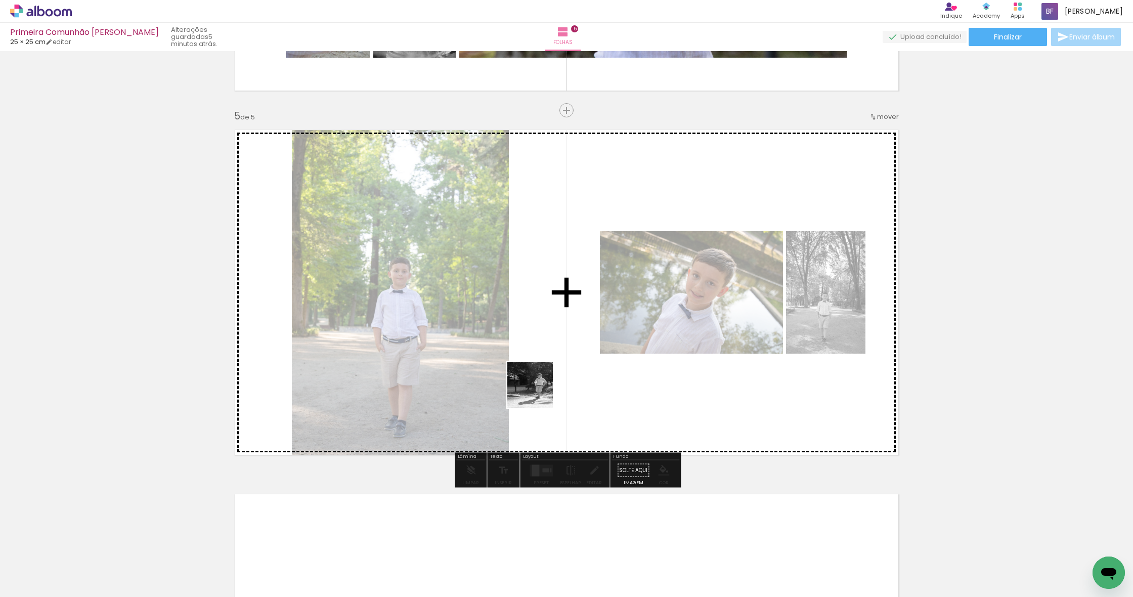
drag, startPoint x: 578, startPoint y: 449, endPoint x: 539, endPoint y: 393, distance: 68.3
click at [539, 393] on quentale-workspace at bounding box center [566, 298] width 1133 height 597
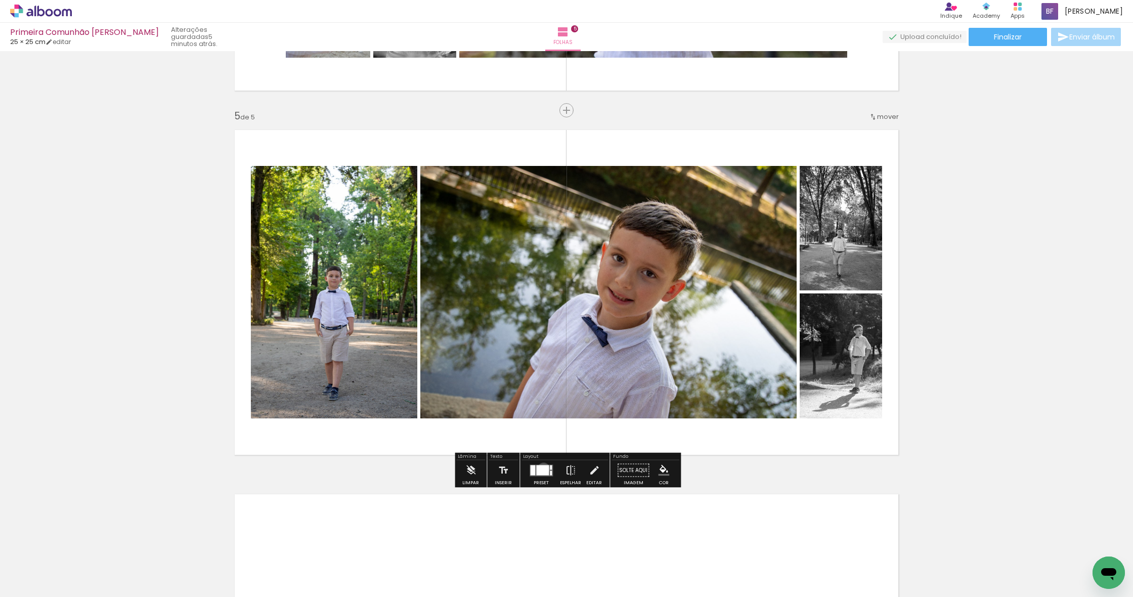
click at [541, 469] on div at bounding box center [542, 470] width 13 height 10
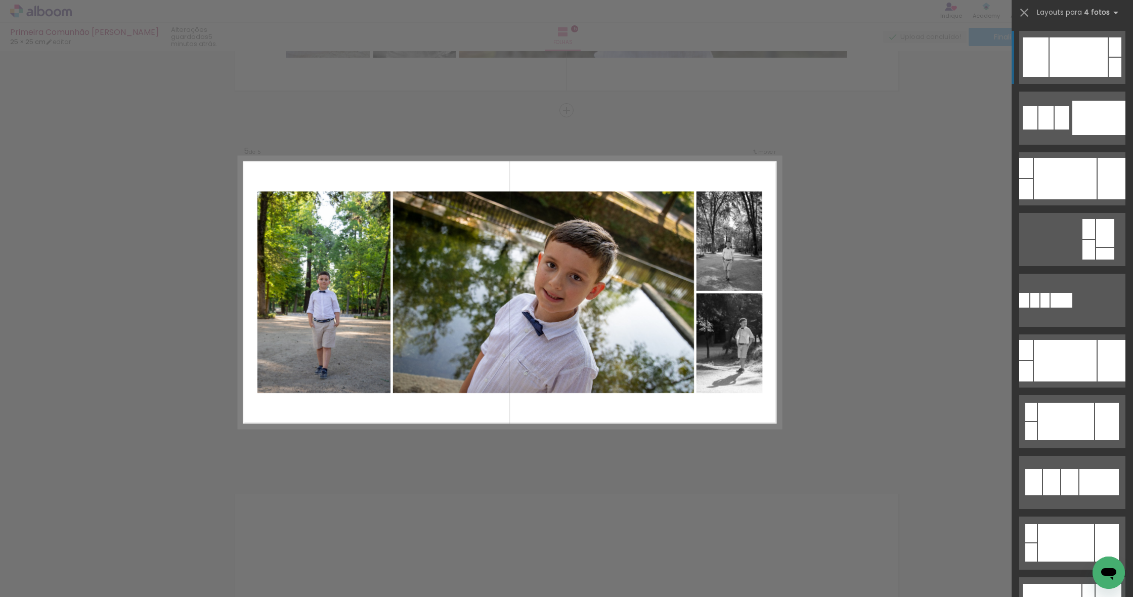
click at [737, 63] on div at bounding box center [1079, 56] width 58 height 39
click at [737, 64] on div at bounding box center [1079, 56] width 58 height 39
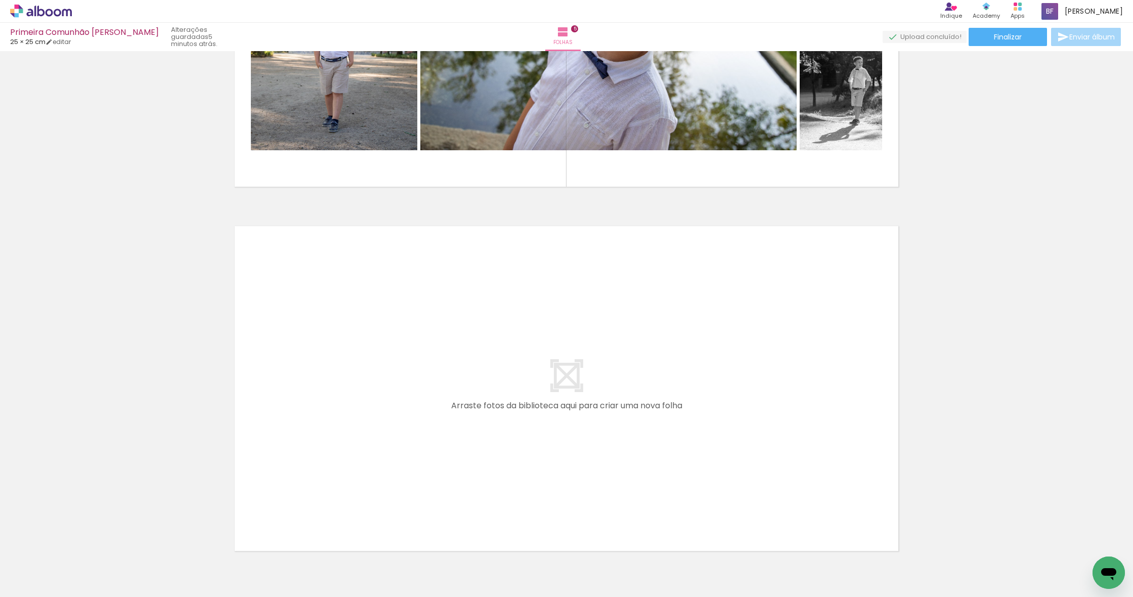
scroll to position [0, 728]
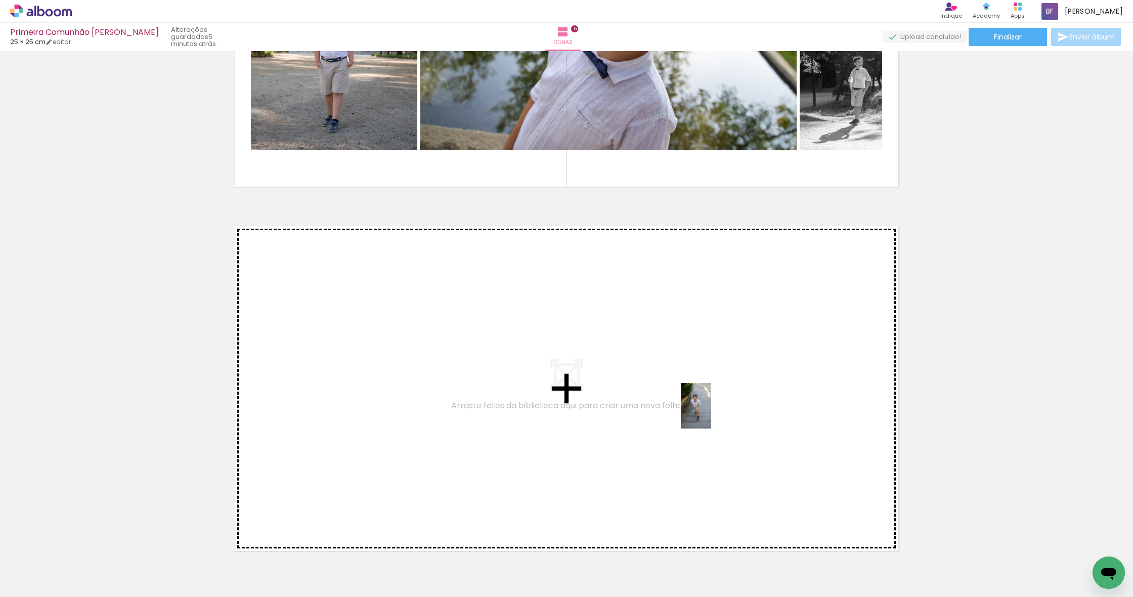
click at [711, 413] on quentale-workspace at bounding box center [566, 298] width 1133 height 597
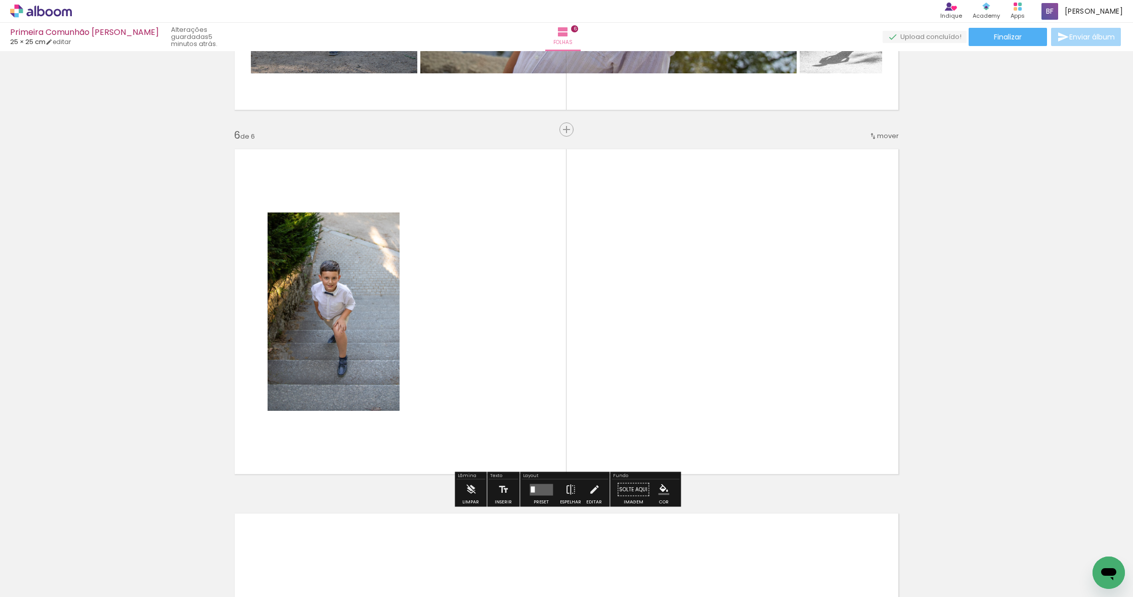
scroll to position [1779, 0]
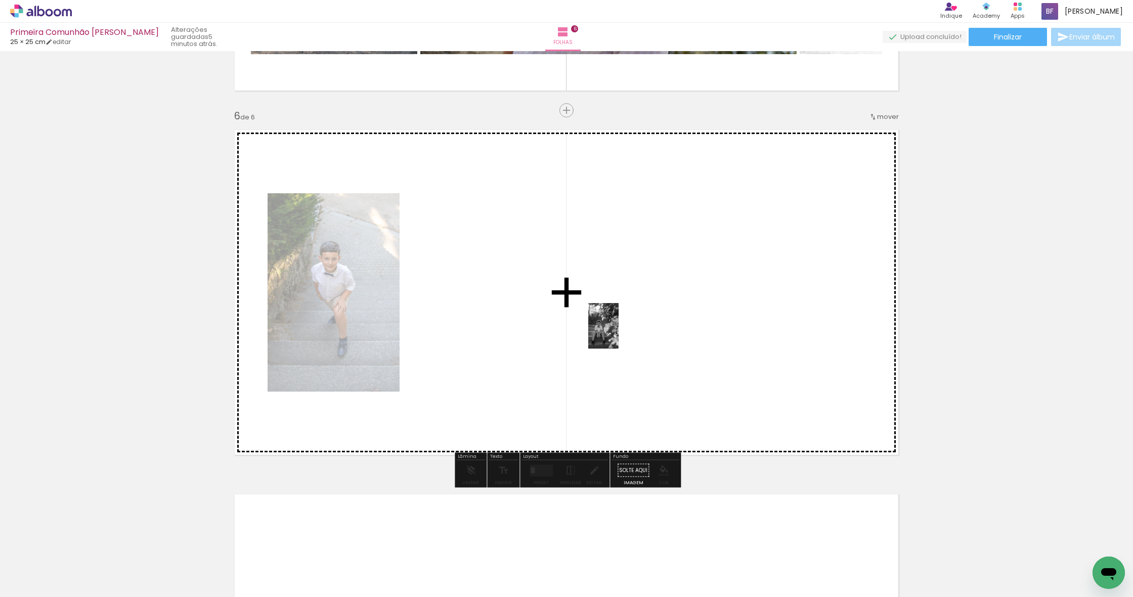
drag, startPoint x: 577, startPoint y: 531, endPoint x: 619, endPoint y: 332, distance: 203.7
click at [619, 332] on quentale-workspace at bounding box center [566, 298] width 1133 height 597
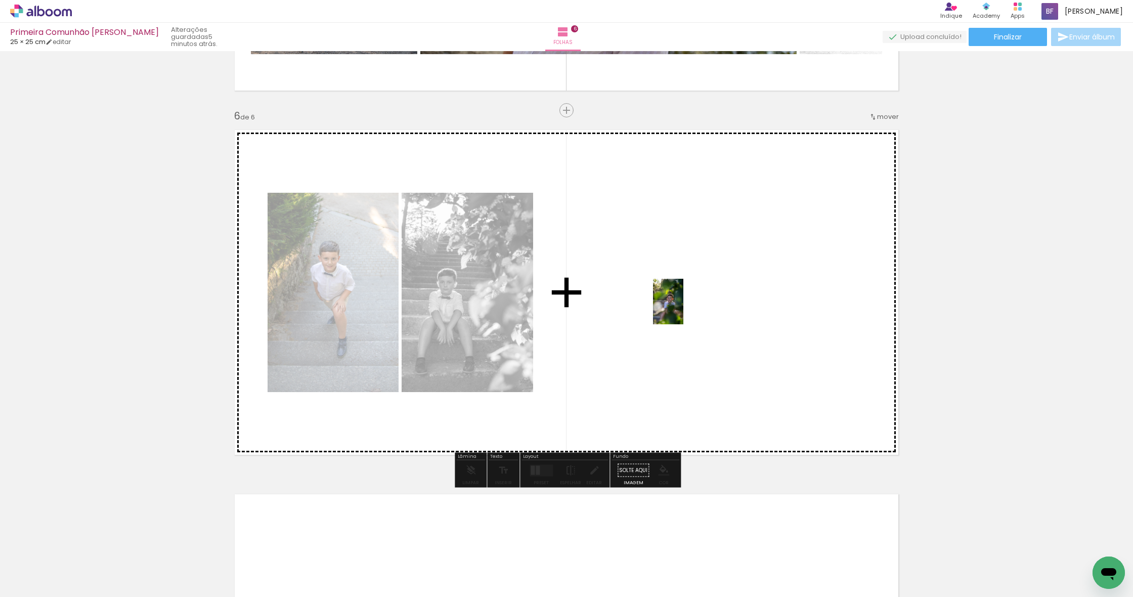
drag, startPoint x: 569, startPoint y: 467, endPoint x: 684, endPoint y: 309, distance: 195.2
click at [684, 309] on quentale-workspace at bounding box center [566, 298] width 1133 height 597
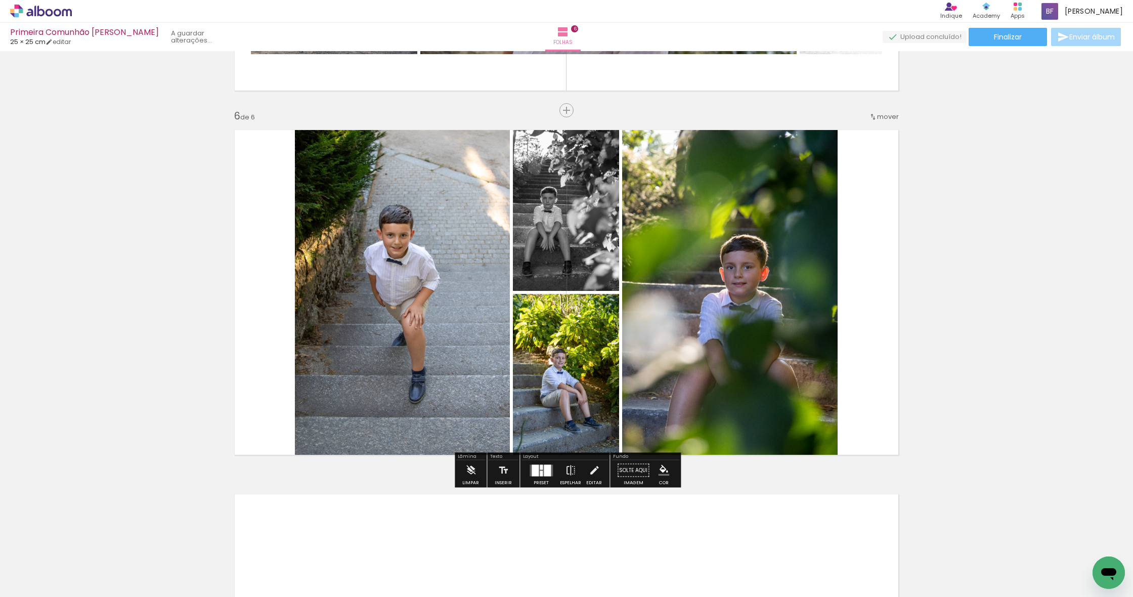
drag, startPoint x: 517, startPoint y: 520, endPoint x: 718, endPoint y: 348, distance: 264.1
click at [718, 348] on quentale-workspace at bounding box center [566, 298] width 1133 height 597
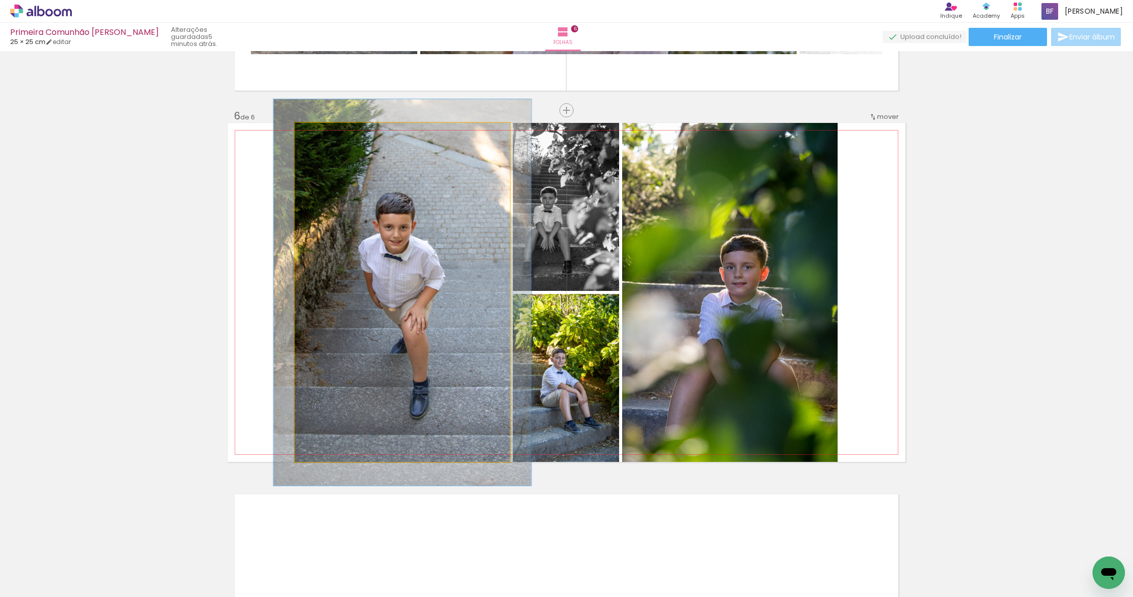
drag, startPoint x: 321, startPoint y: 135, endPoint x: 326, endPoint y: 134, distance: 5.2
type paper-slider "114"
click at [326, 134] on div at bounding box center [323, 133] width 9 height 9
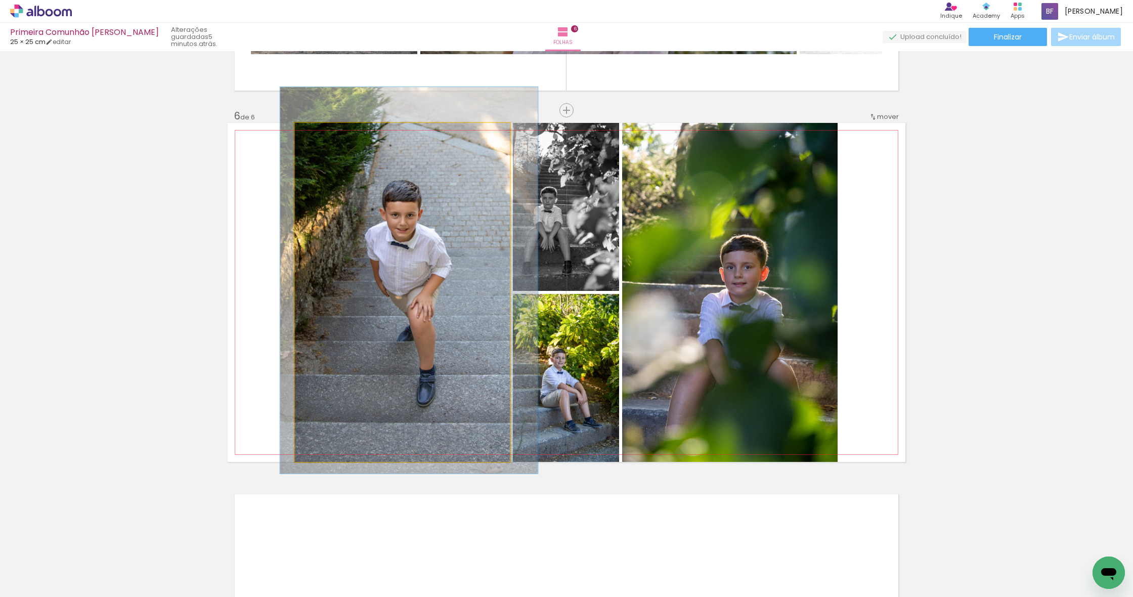
drag, startPoint x: 381, startPoint y: 265, endPoint x: 388, endPoint y: 252, distance: 13.8
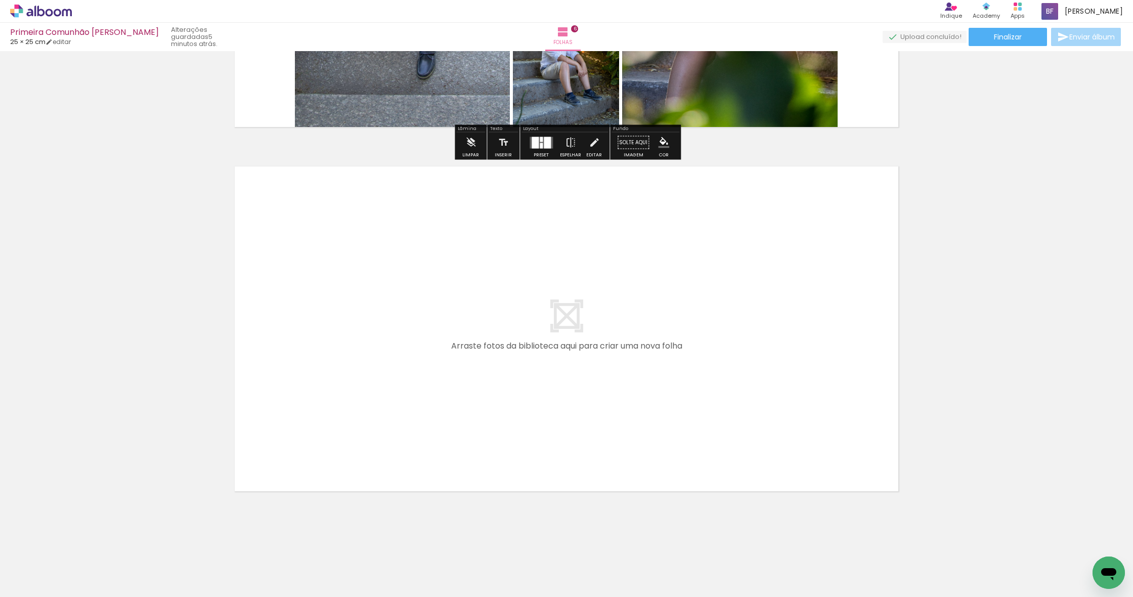
scroll to position [0, 928]
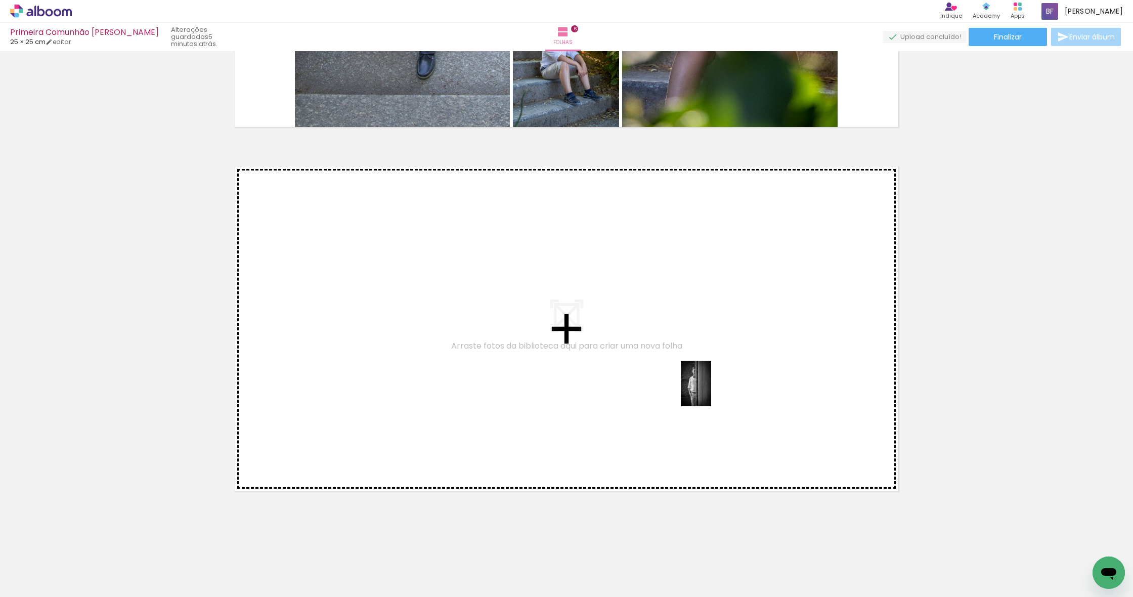
drag, startPoint x: 709, startPoint y: 524, endPoint x: 711, endPoint y: 391, distance: 133.1
click at [711, 391] on quentale-workspace at bounding box center [566, 298] width 1133 height 597
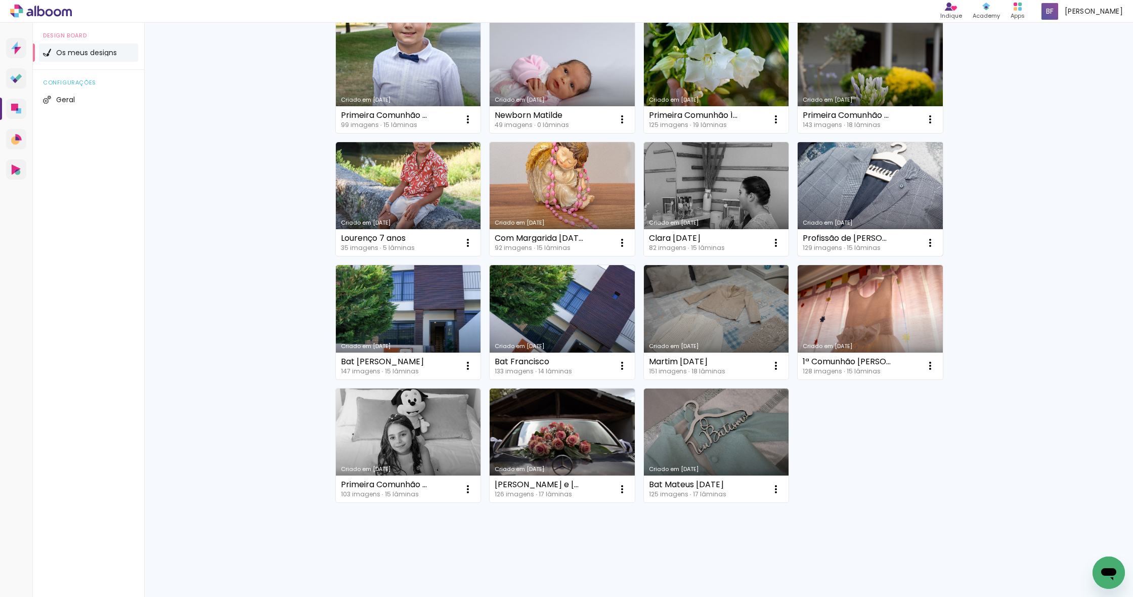
scroll to position [111, 0]
click at [711, 305] on link "Criado em [DATE]" at bounding box center [716, 322] width 145 height 114
